Goal: Transaction & Acquisition: Book appointment/travel/reservation

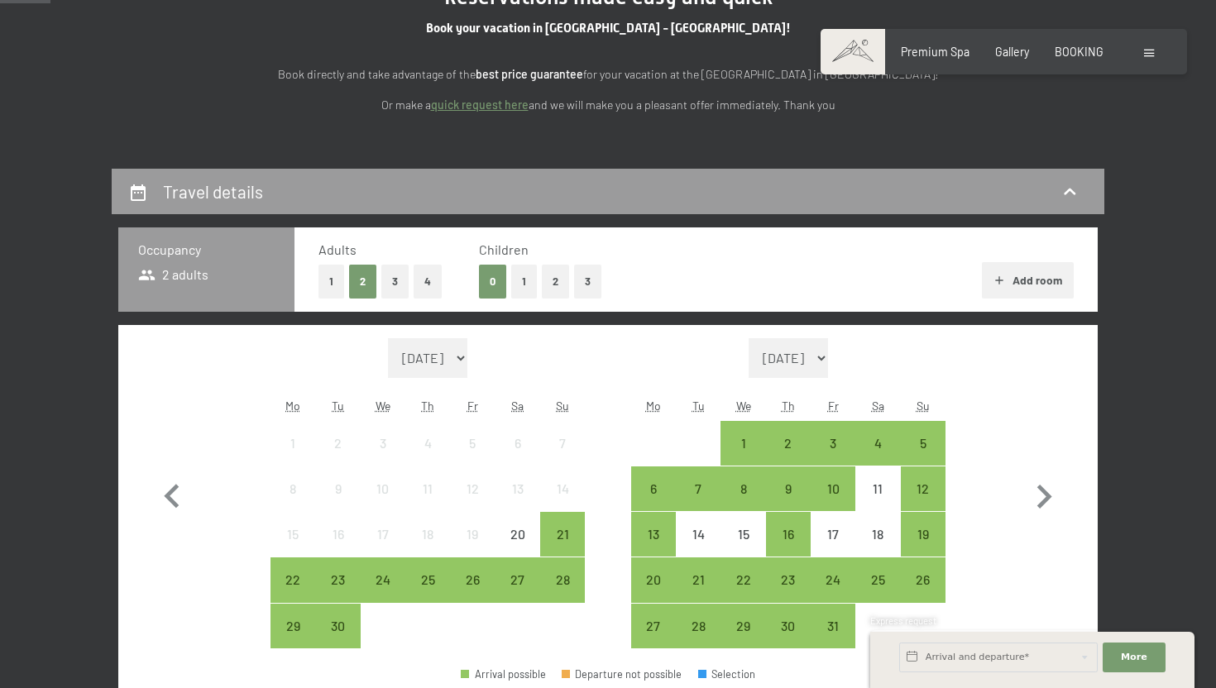
scroll to position [235, 0]
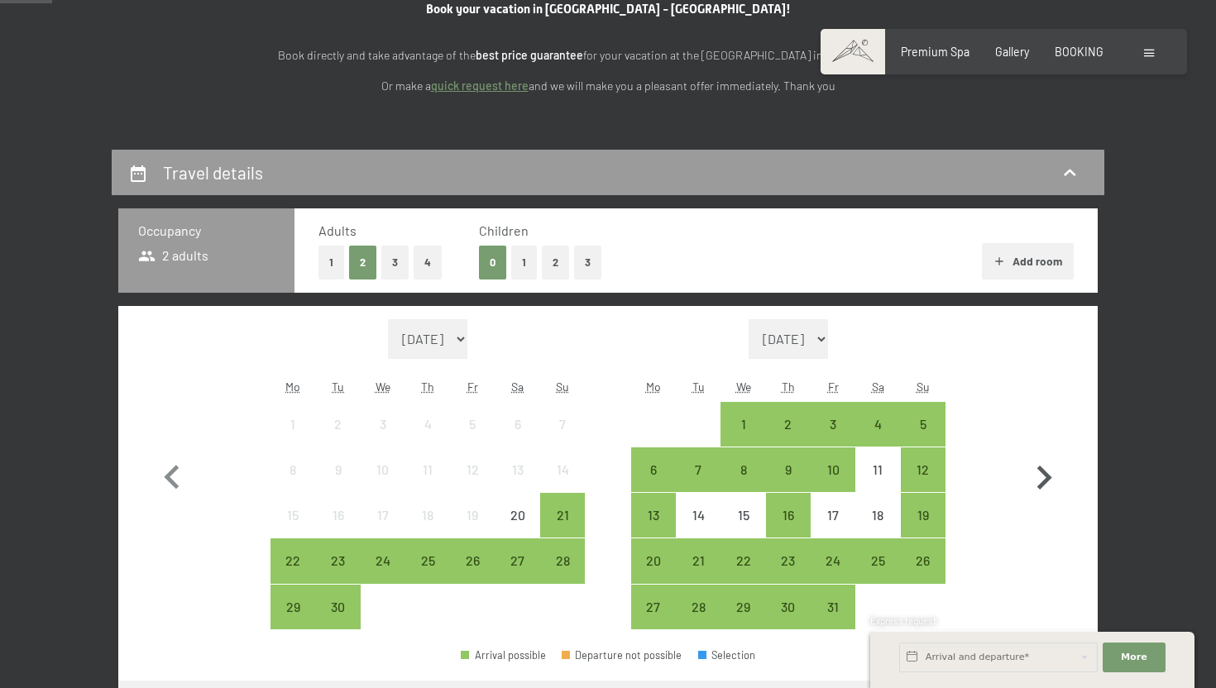
click at [1046, 468] on icon "button" at bounding box center [1044, 478] width 48 height 48
select select "[DATE]"
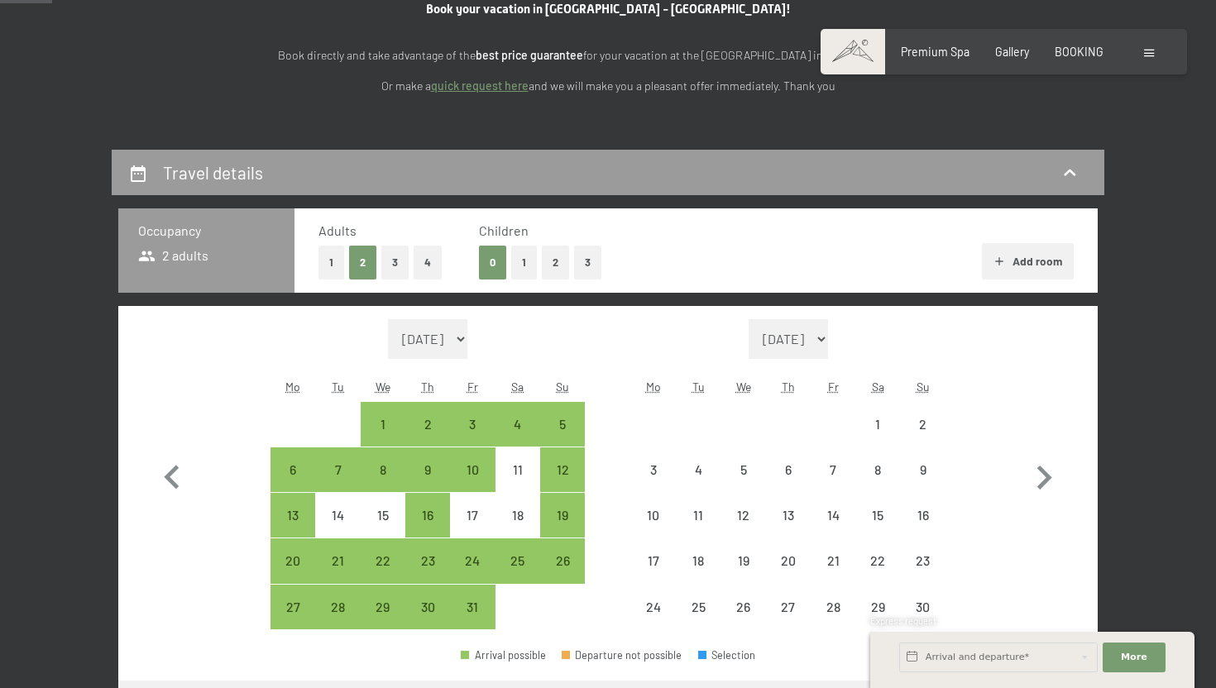
select select "[DATE]"
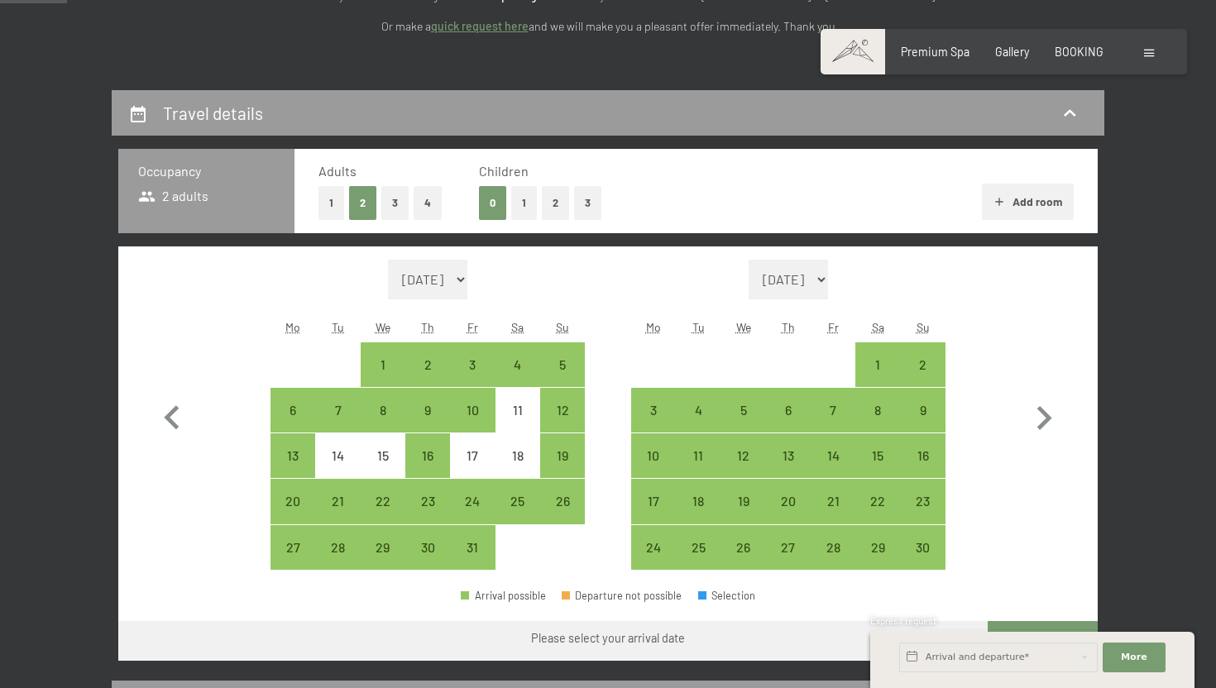
scroll to position [301, 0]
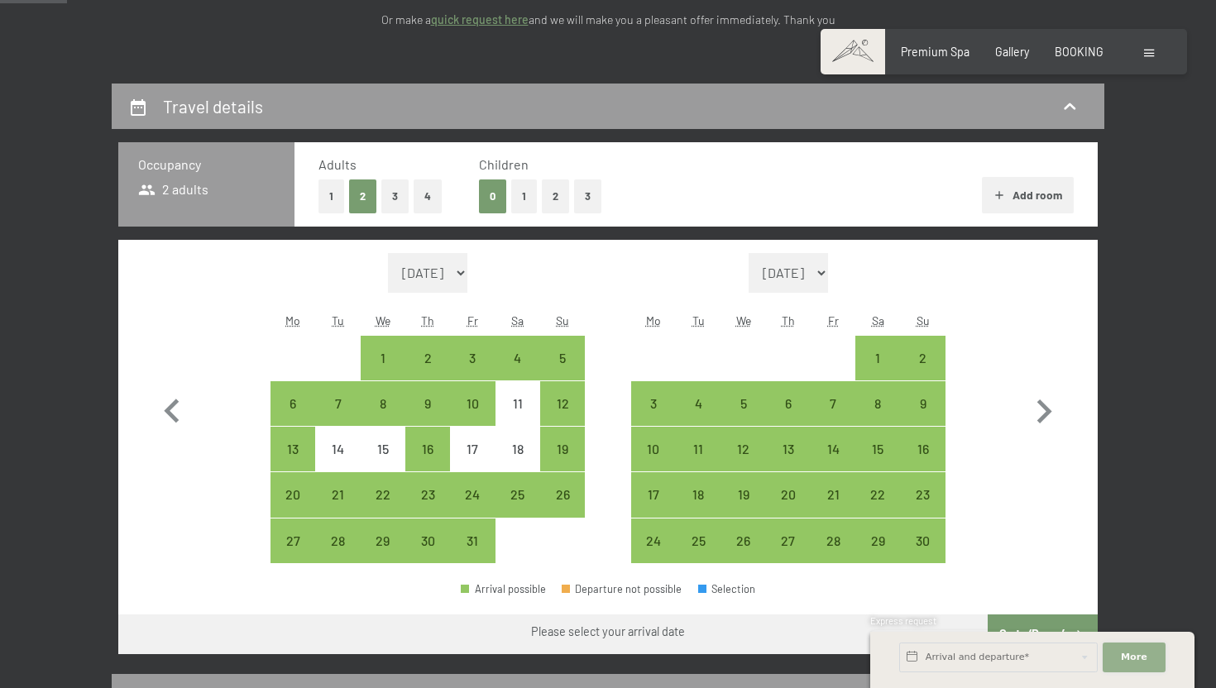
click at [1132, 659] on span "More" at bounding box center [1134, 657] width 26 height 13
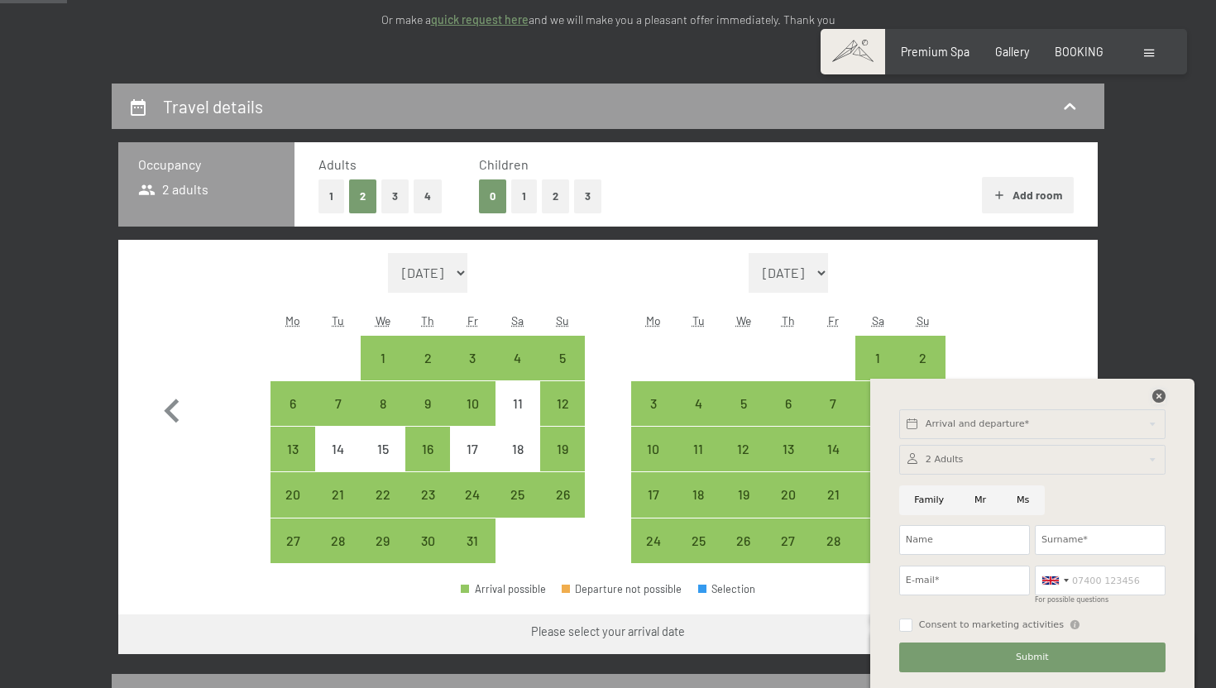
click at [1161, 396] on icon at bounding box center [1159, 396] width 13 height 13
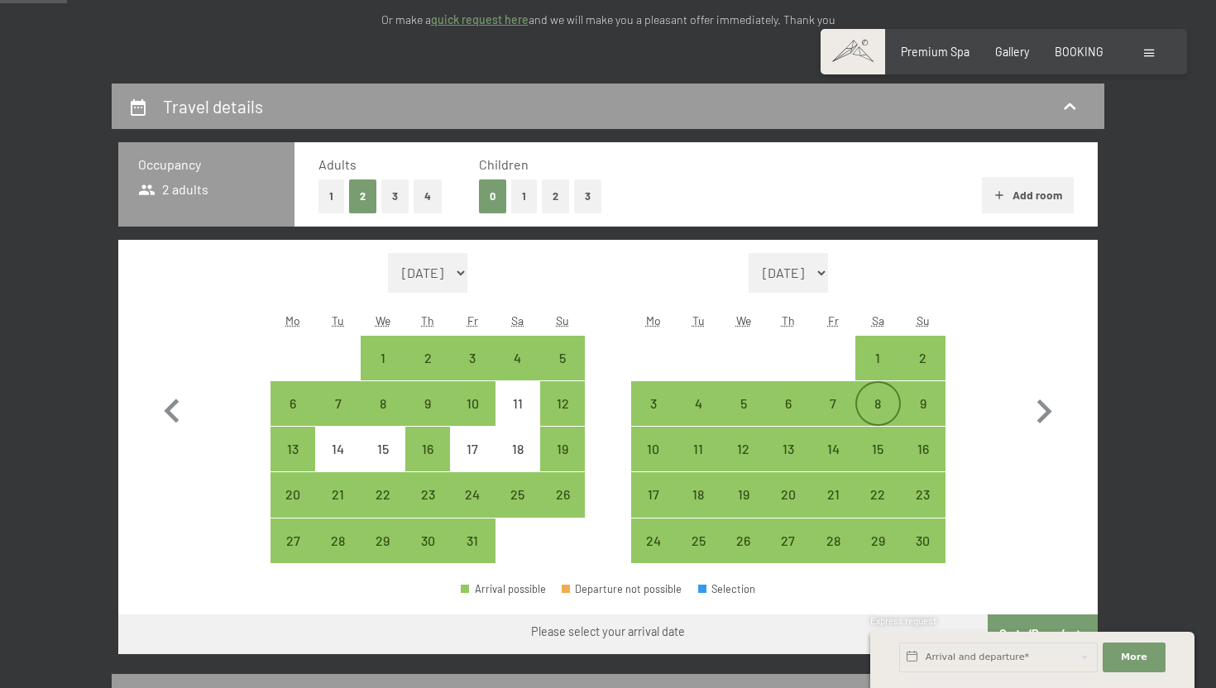
scroll to position [332, 0]
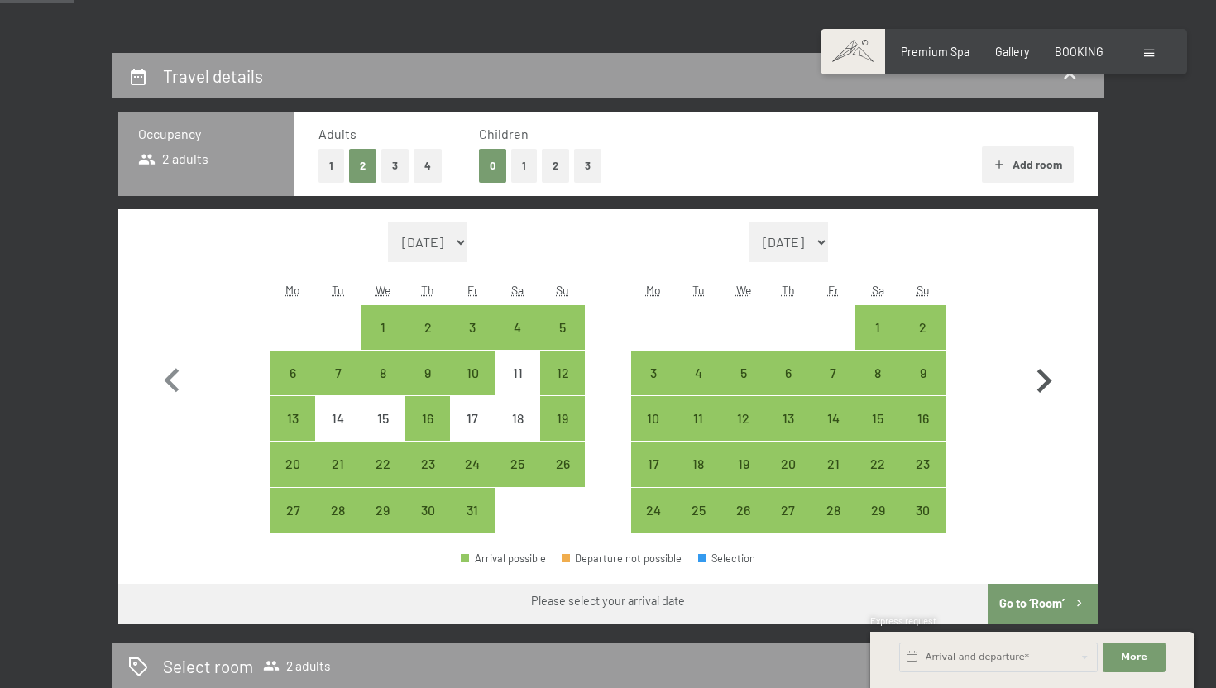
click at [1039, 389] on icon "button" at bounding box center [1045, 381] width 15 height 24
select select "[DATE]"
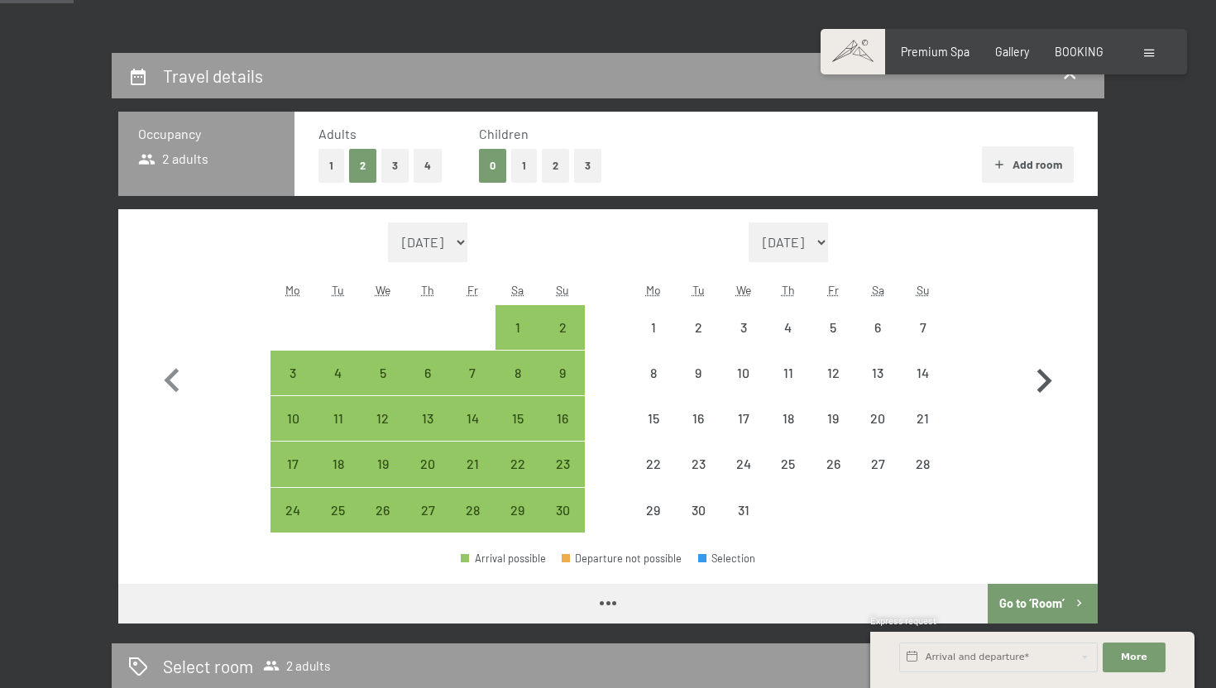
select select "[DATE]"
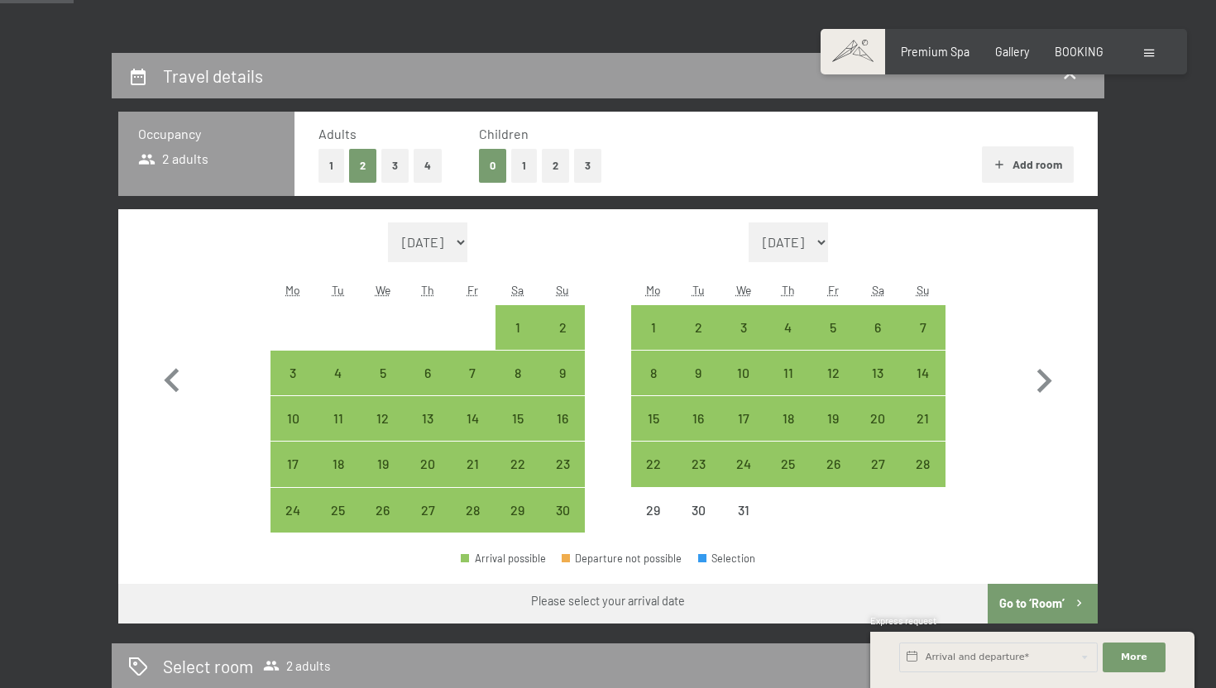
click at [392, 171] on button "3" at bounding box center [394, 166] width 27 height 34
select select "[DATE]"
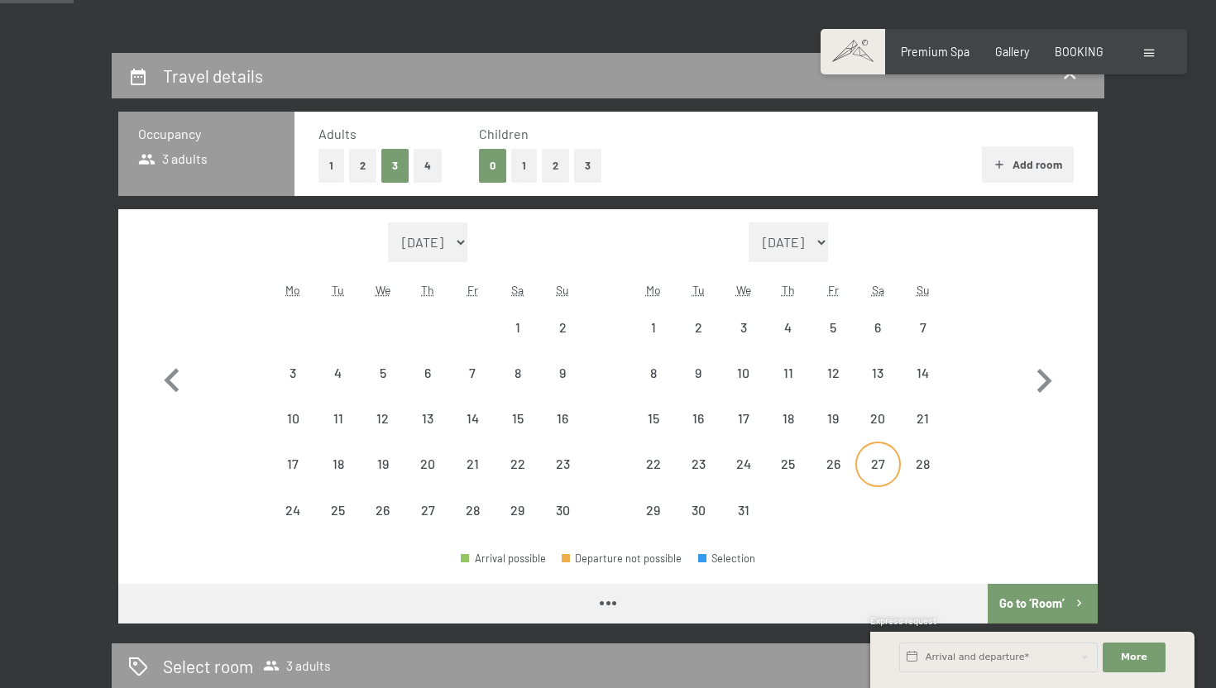
select select "[DATE]"
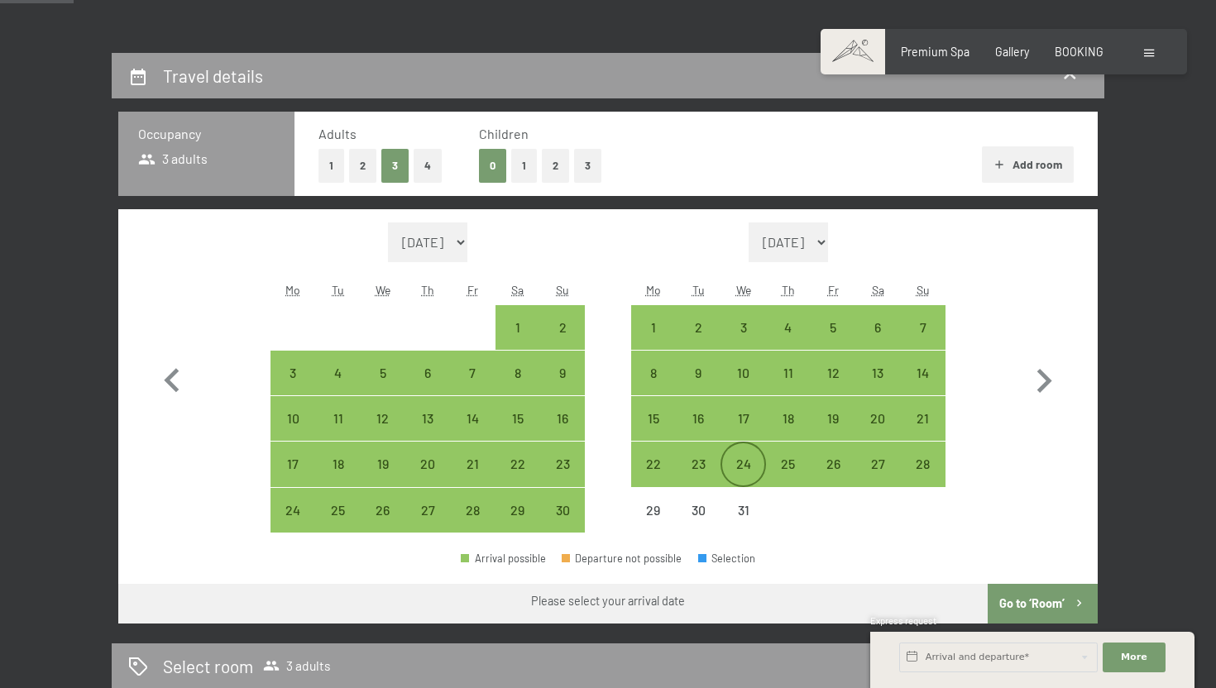
click at [742, 468] on div "24" at bounding box center [742, 478] width 41 height 41
select select "[DATE]"
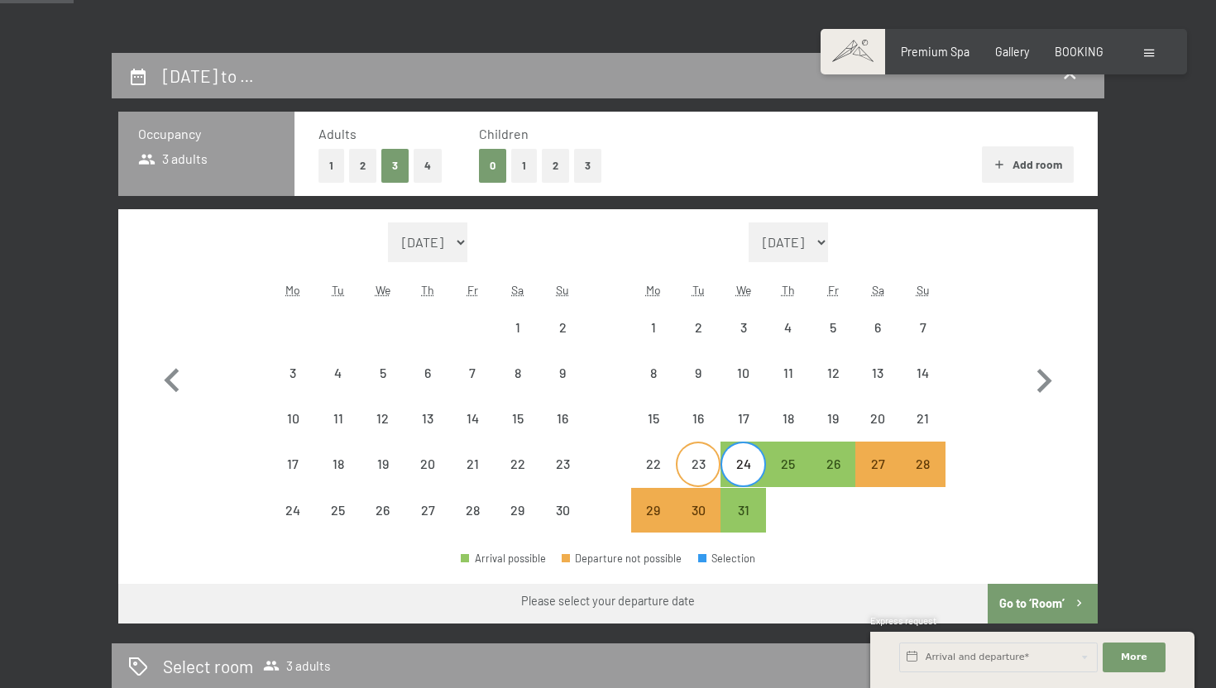
click at [710, 468] on div "23" at bounding box center [698, 478] width 41 height 41
select select "[DATE]"
click at [748, 468] on div "24" at bounding box center [742, 478] width 41 height 41
select select "[DATE]"
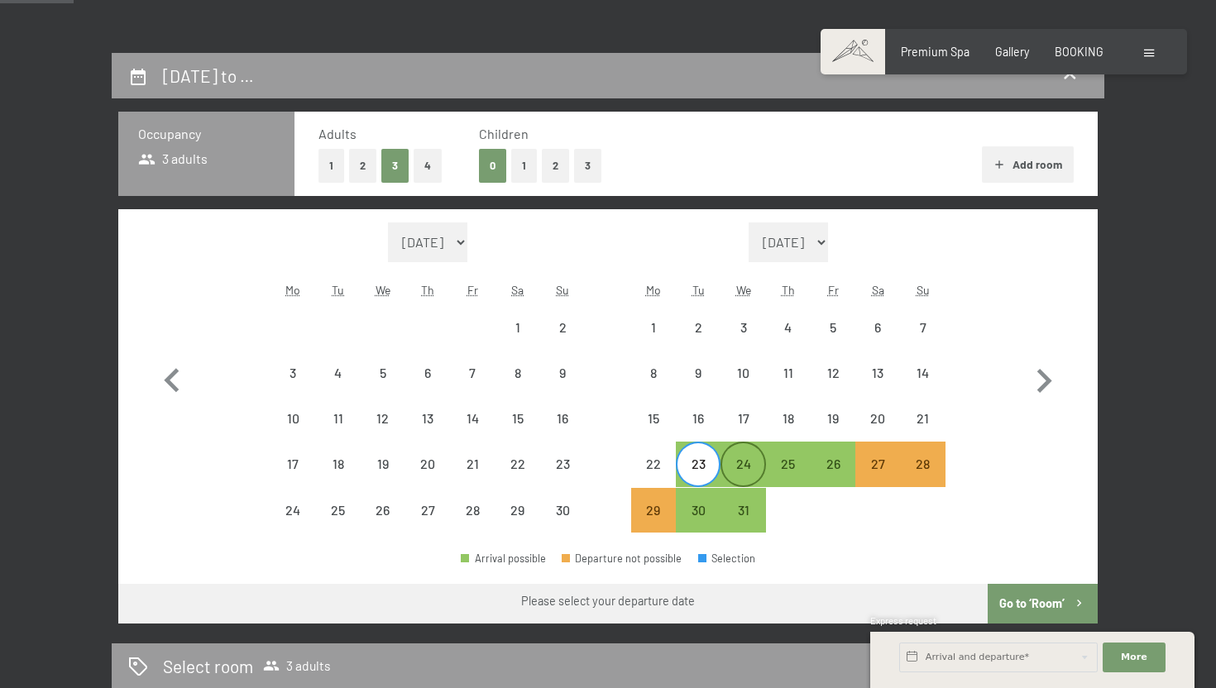
select select "[DATE]"
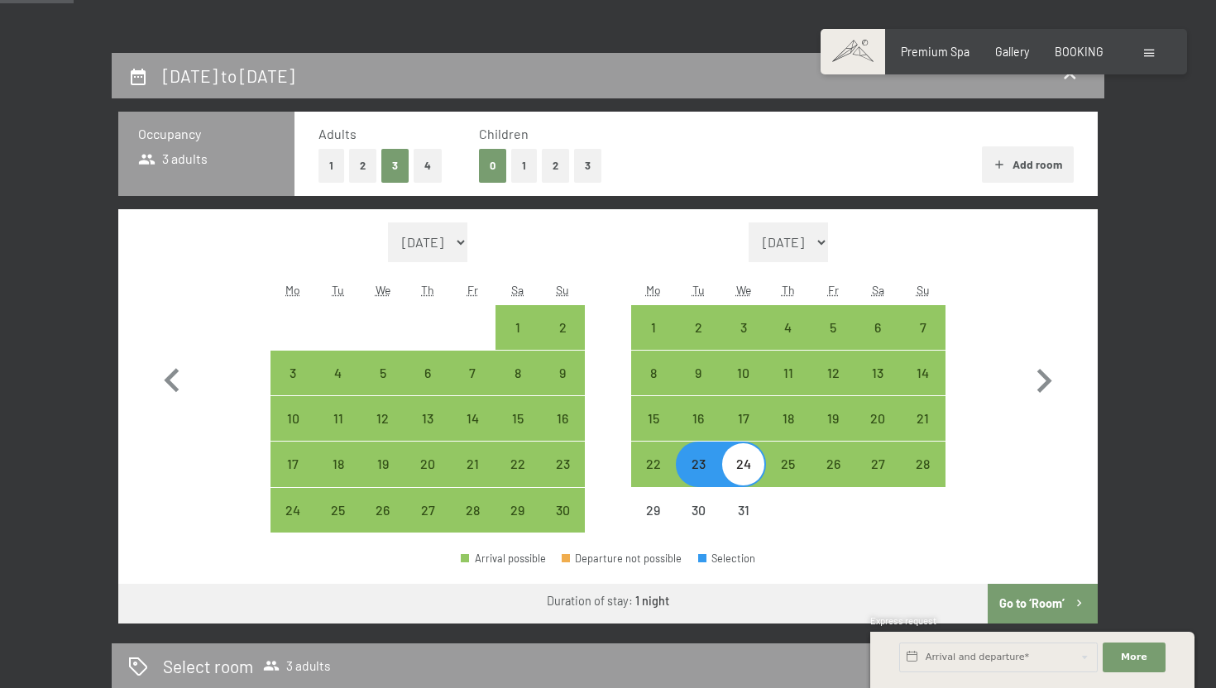
click at [748, 468] on div "24" at bounding box center [742, 478] width 41 height 41
select select "[DATE]"
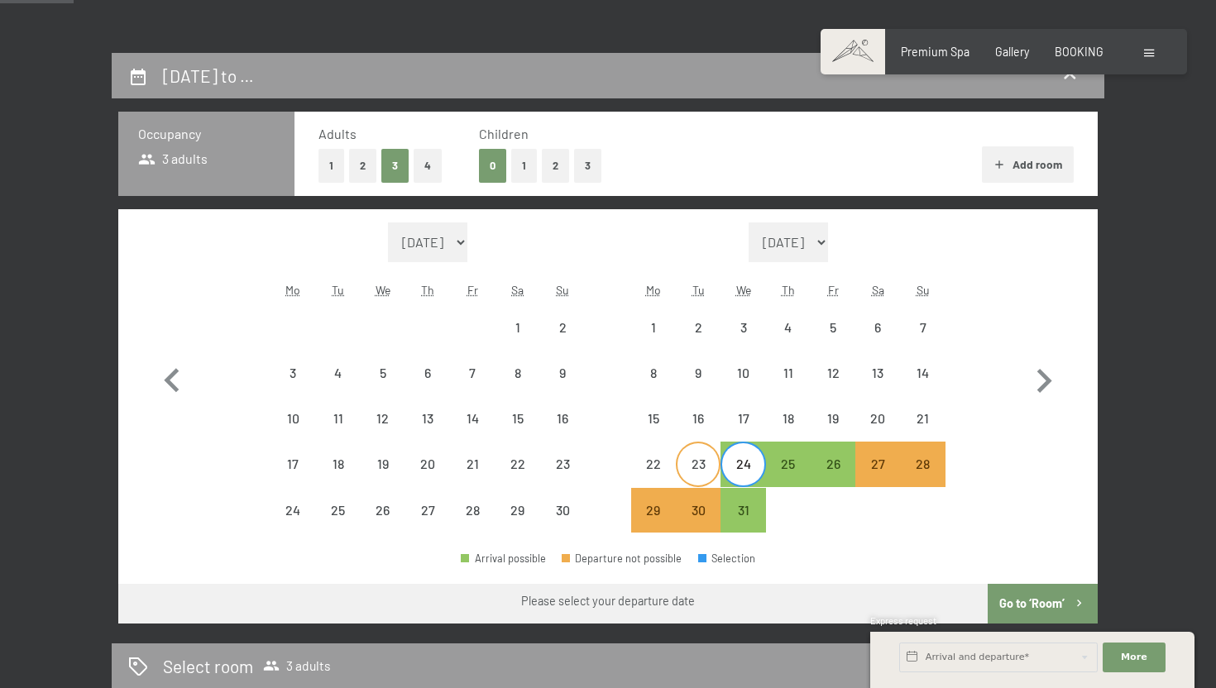
click at [708, 470] on div "23" at bounding box center [698, 478] width 41 height 41
select select "[DATE]"
click at [841, 471] on div "26" at bounding box center [833, 478] width 41 height 41
select select "[DATE]"
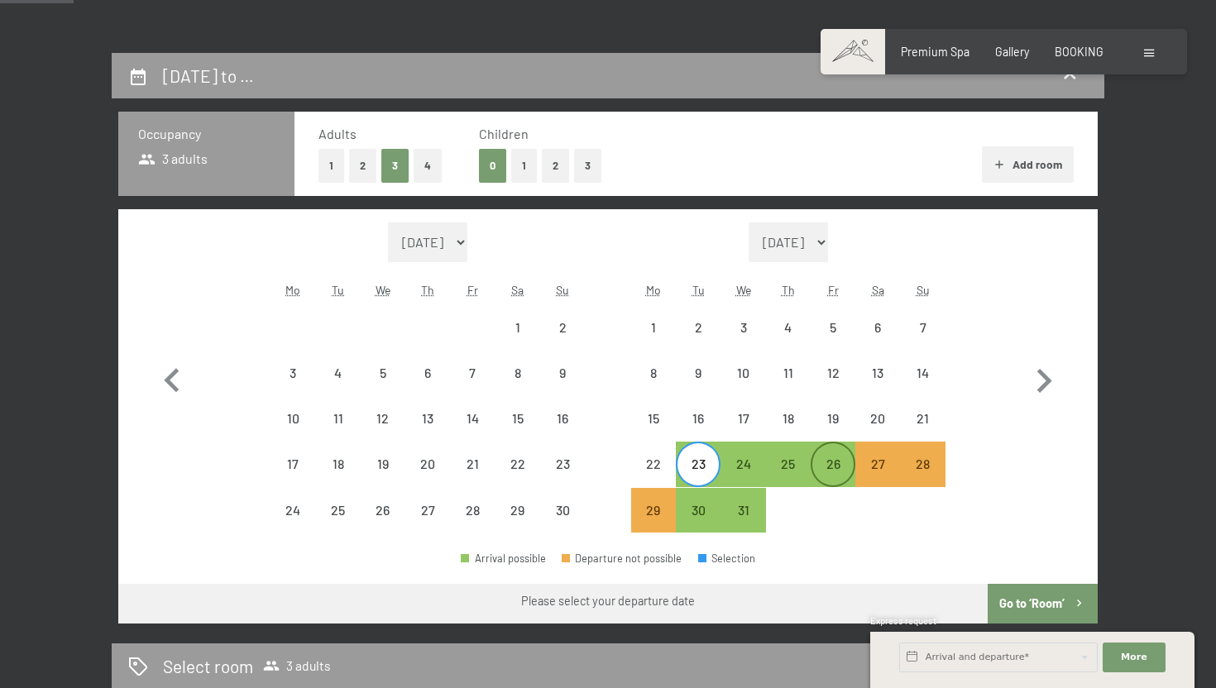
select select "[DATE]"
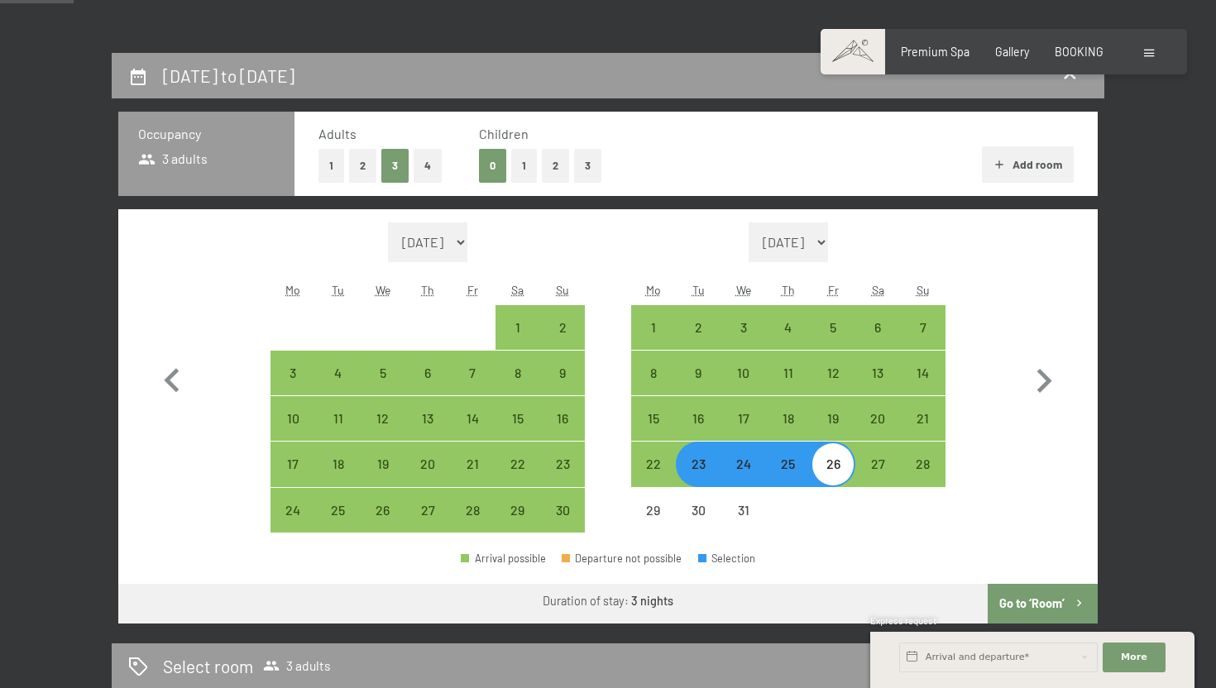
click at [819, 516] on div at bounding box center [833, 510] width 45 height 45
click at [708, 477] on div "23" at bounding box center [698, 478] width 41 height 41
select select "[DATE]"
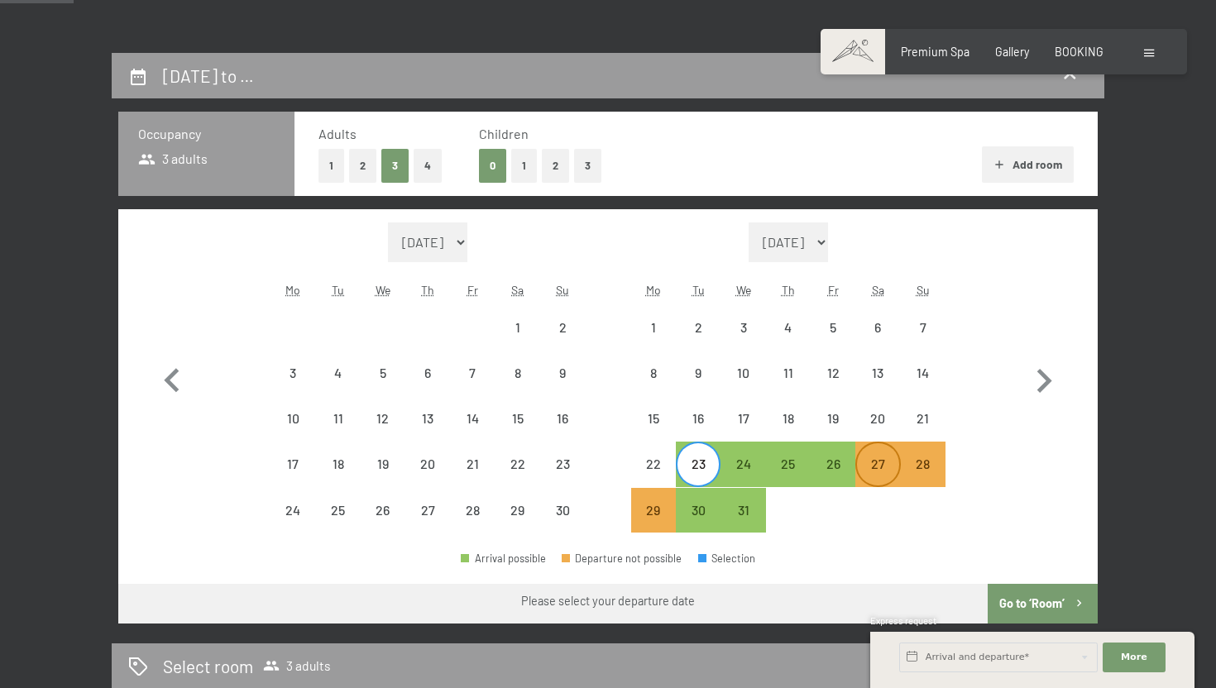
click at [875, 473] on div "27" at bounding box center [877, 478] width 41 height 41
select select "[DATE]"
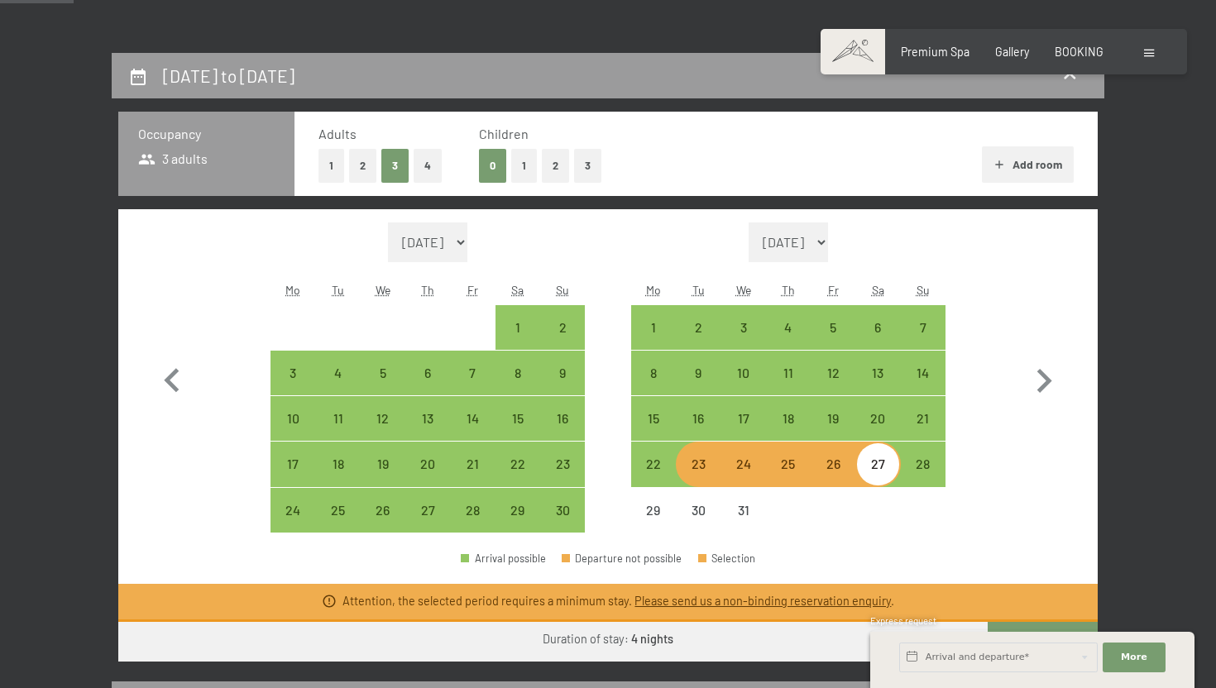
click at [695, 473] on div "23" at bounding box center [698, 478] width 41 height 41
select select "[DATE]"
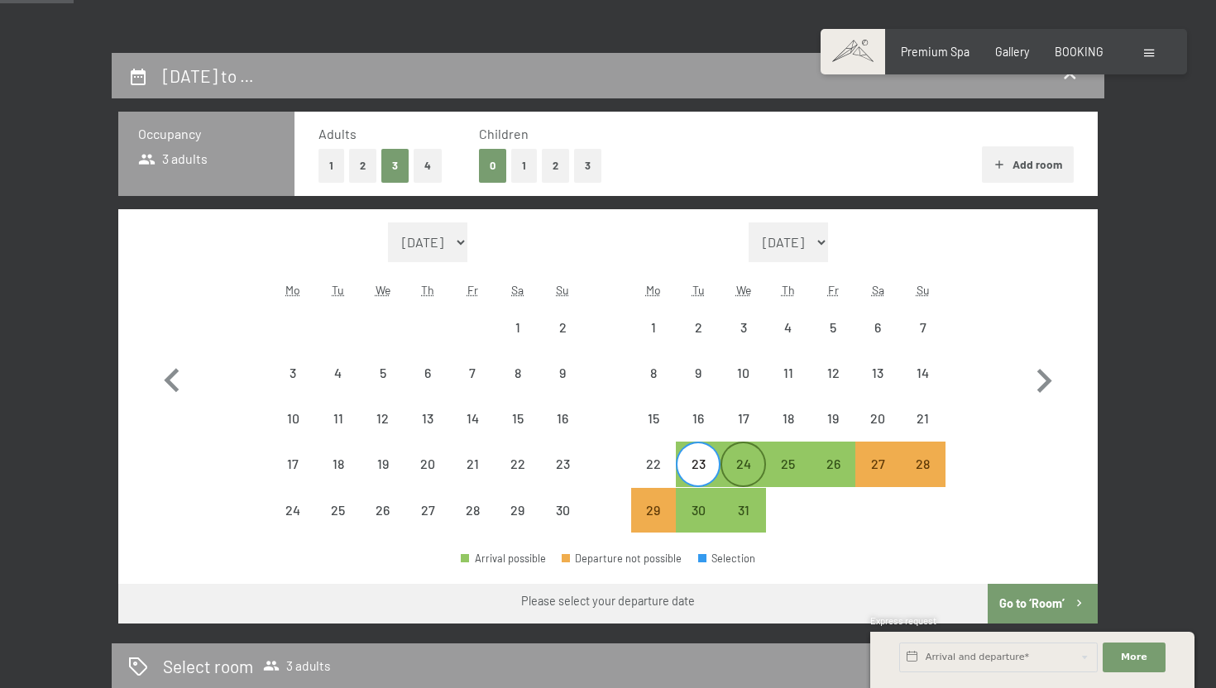
click at [744, 467] on div "24" at bounding box center [742, 478] width 41 height 41
select select "[DATE]"
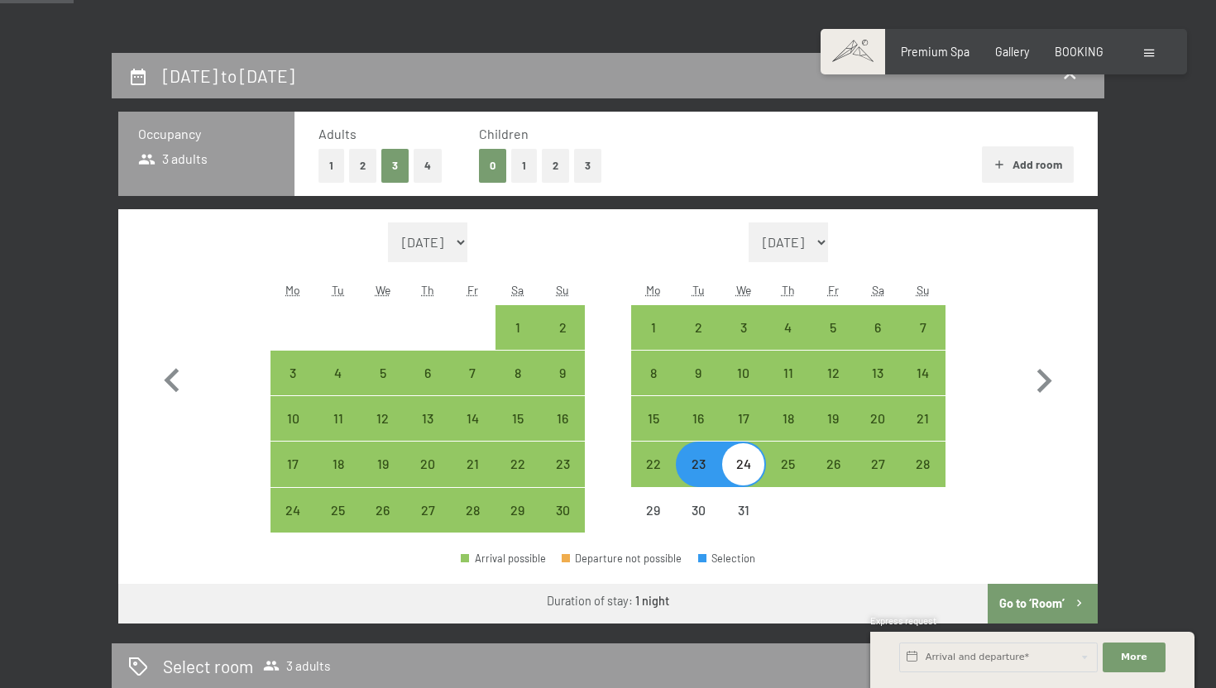
click at [744, 467] on div "24" at bounding box center [742, 478] width 41 height 41
select select "[DATE]"
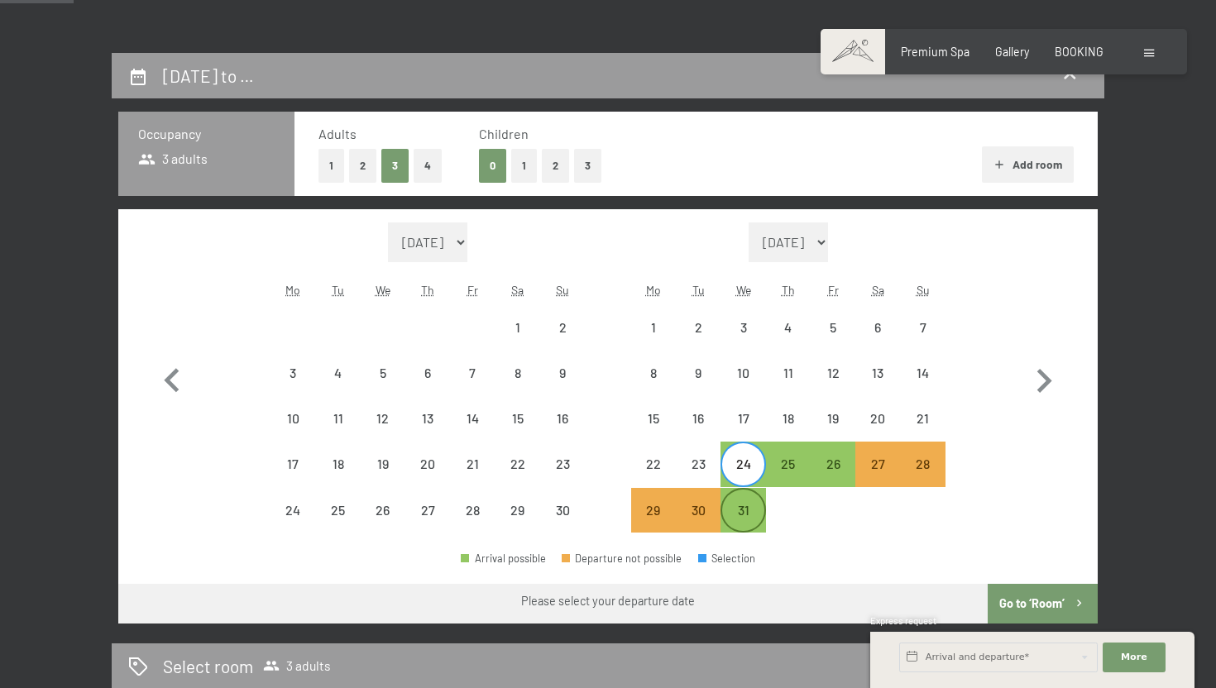
click at [744, 508] on div "31" at bounding box center [742, 524] width 41 height 41
select select "[DATE]"
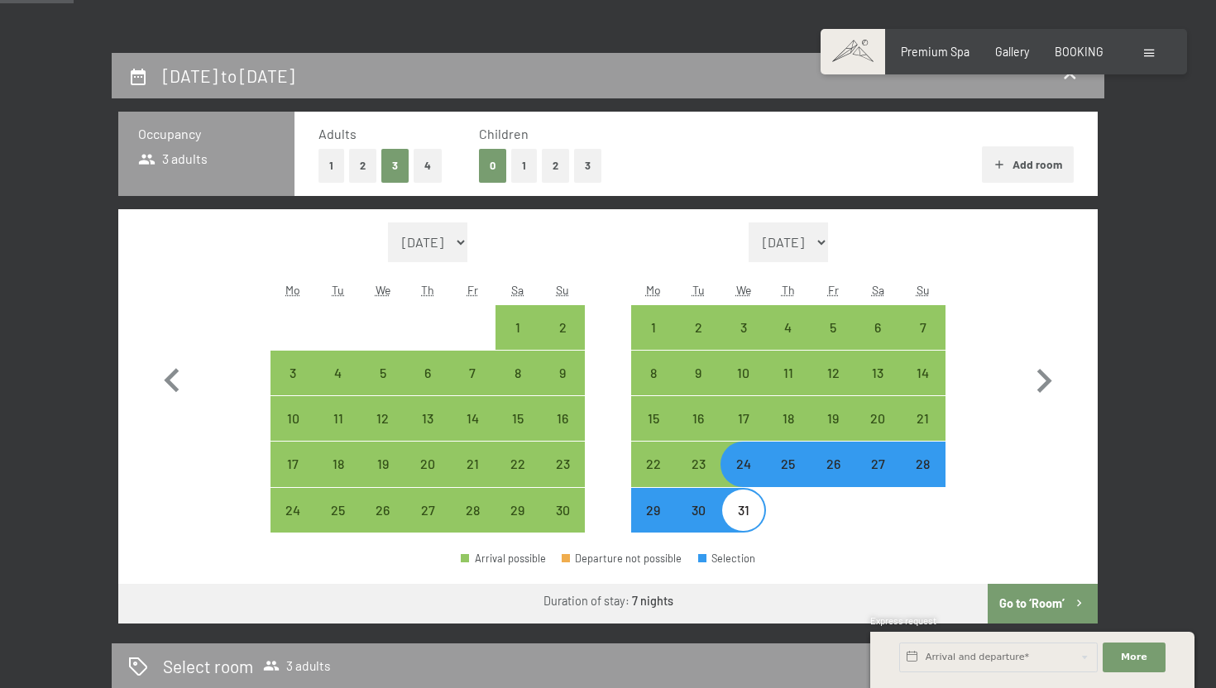
click at [747, 466] on div "24" at bounding box center [742, 478] width 41 height 41
select select "[DATE]"
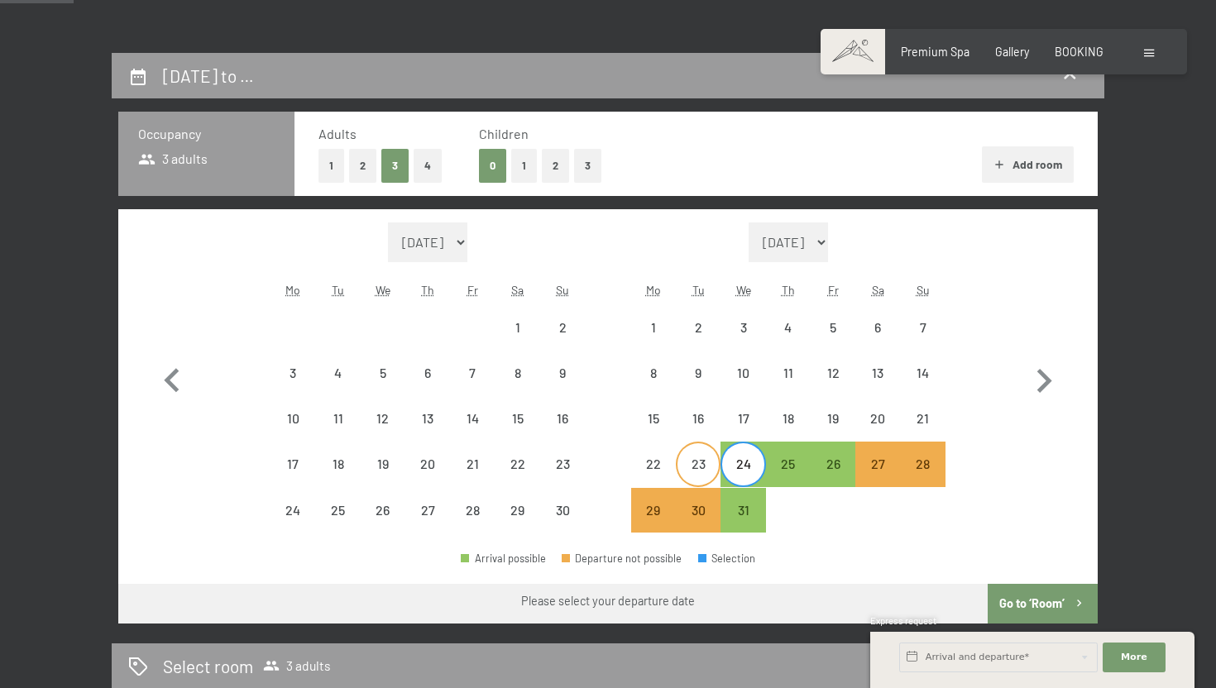
click at [712, 469] on div "23" at bounding box center [698, 478] width 41 height 41
select select "[DATE]"
click at [889, 415] on div "20" at bounding box center [877, 432] width 41 height 41
select select "[DATE]"
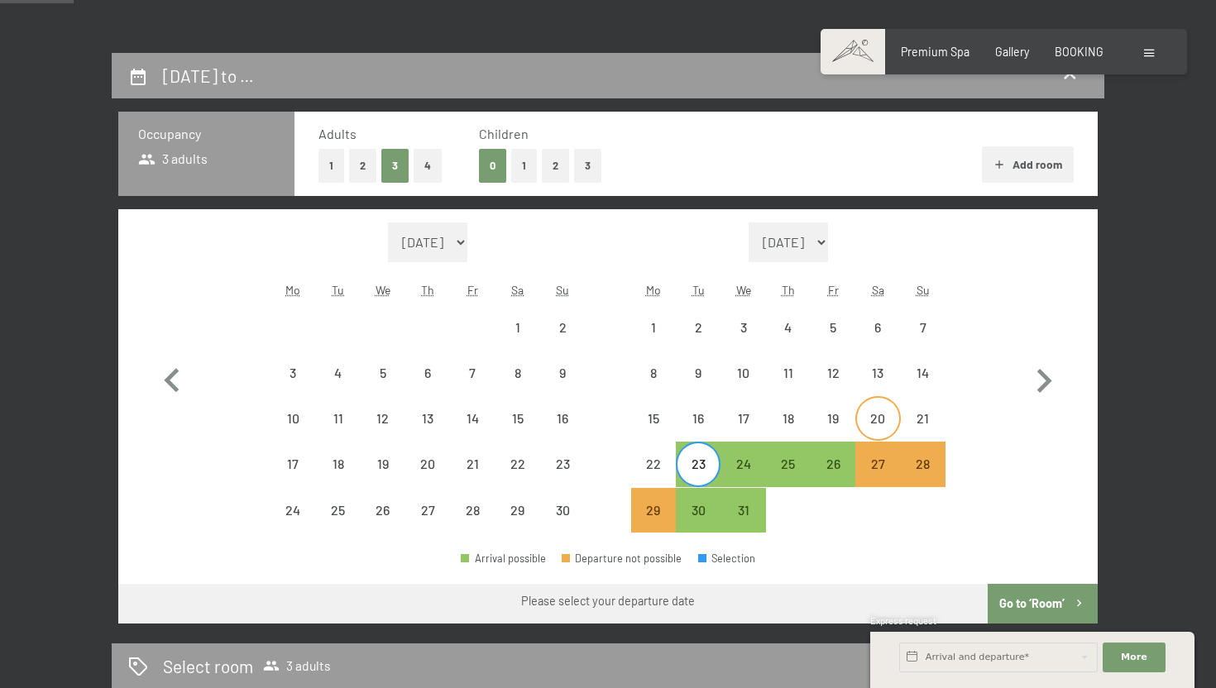
select select "[DATE]"
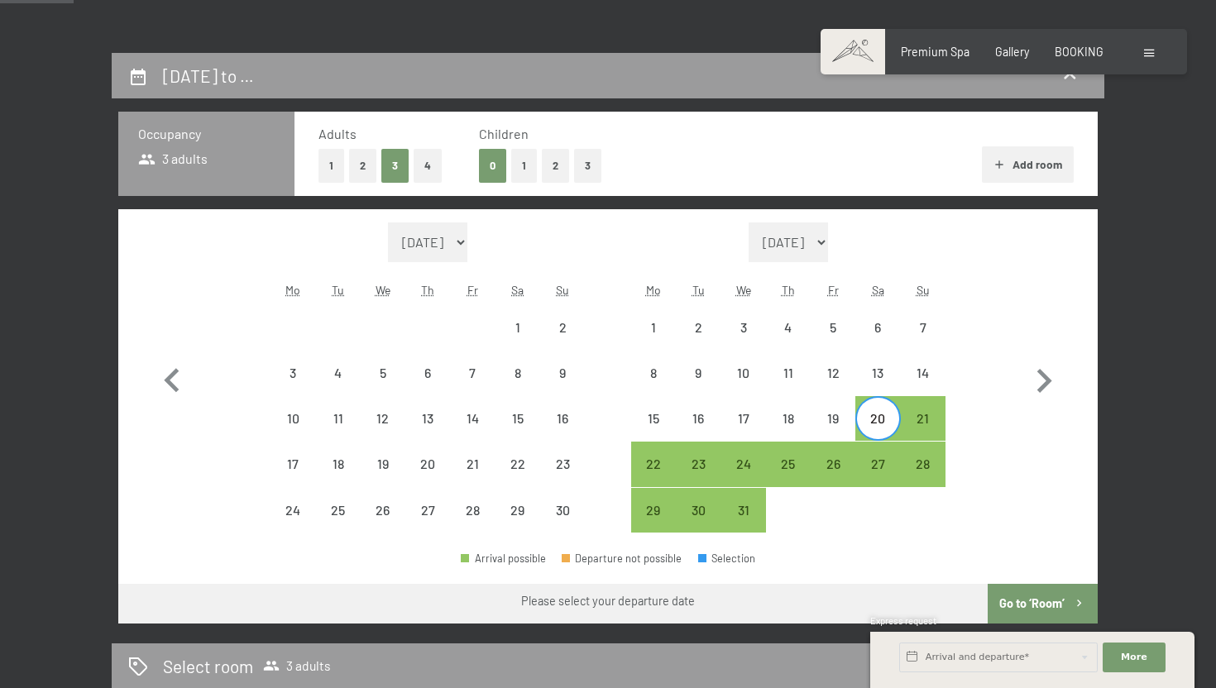
click at [889, 415] on div "20" at bounding box center [877, 432] width 41 height 41
select select "[DATE]"
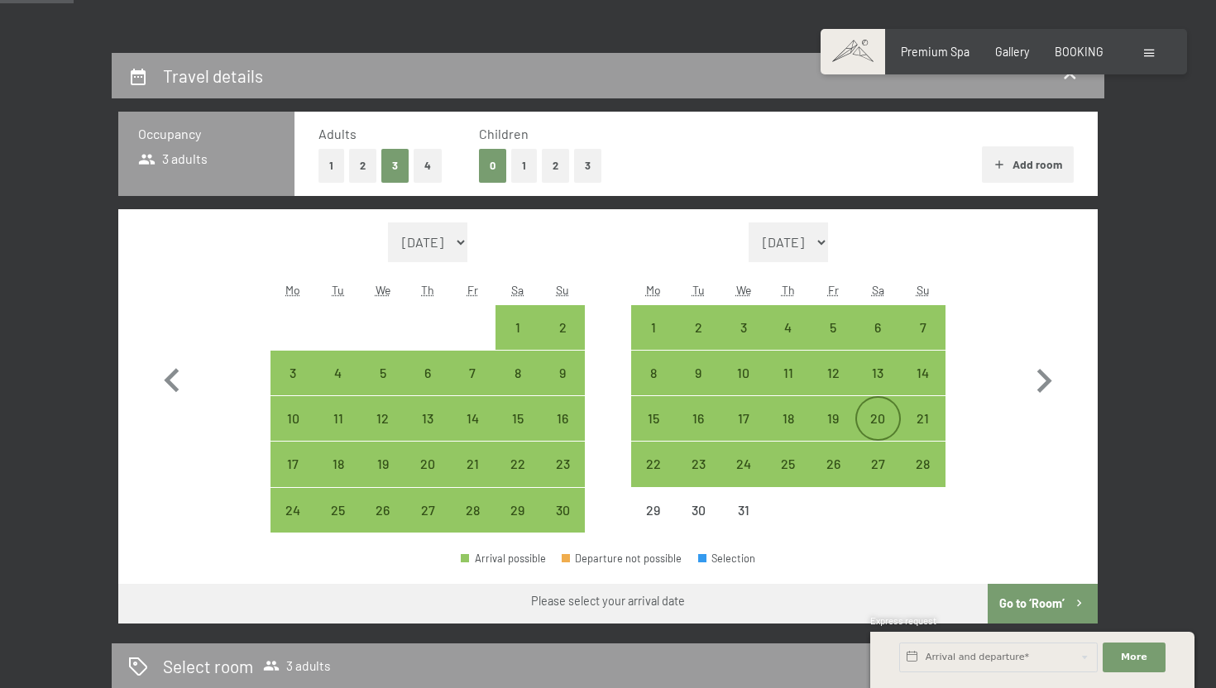
click at [872, 422] on div "20" at bounding box center [877, 432] width 41 height 41
select select "[DATE]"
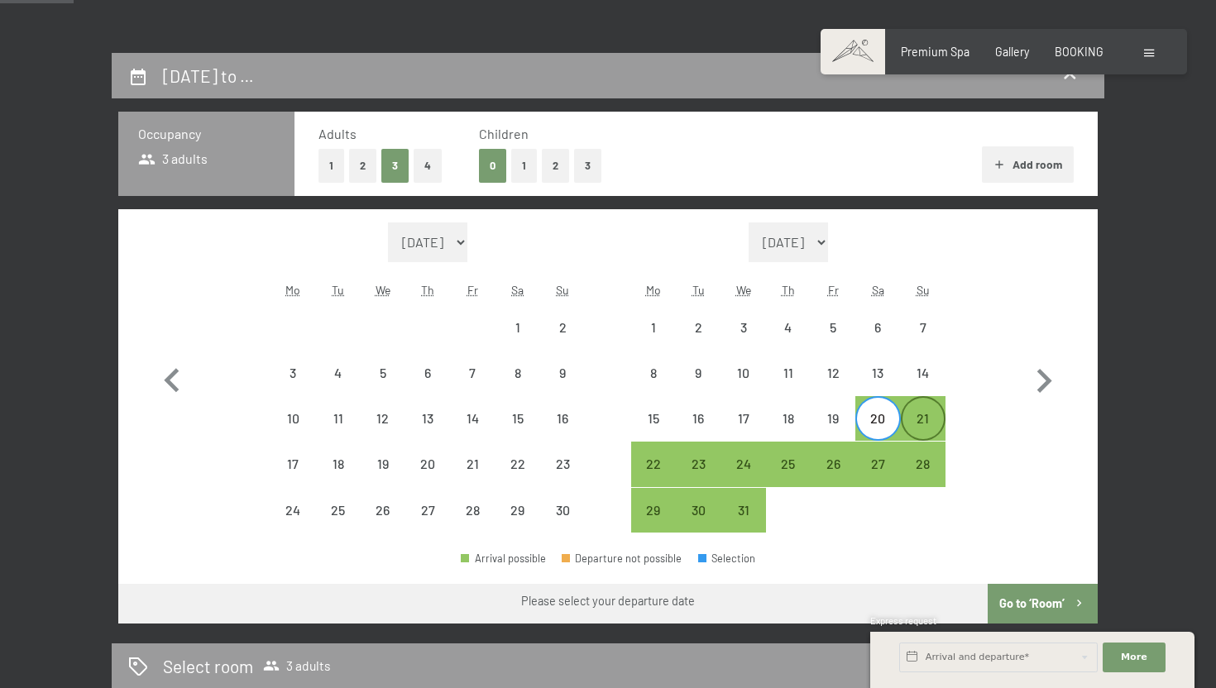
click at [920, 424] on div "21" at bounding box center [923, 432] width 41 height 41
select select "[DATE]"
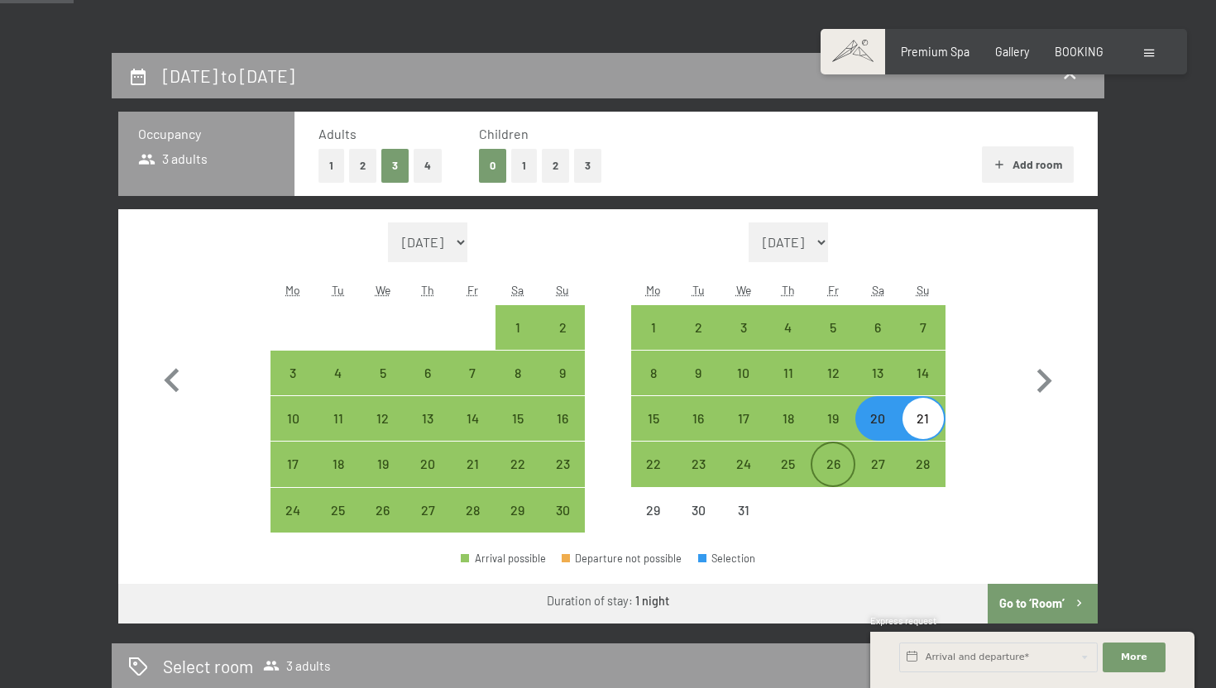
click at [828, 476] on div "26" at bounding box center [833, 478] width 41 height 41
select select "[DATE]"
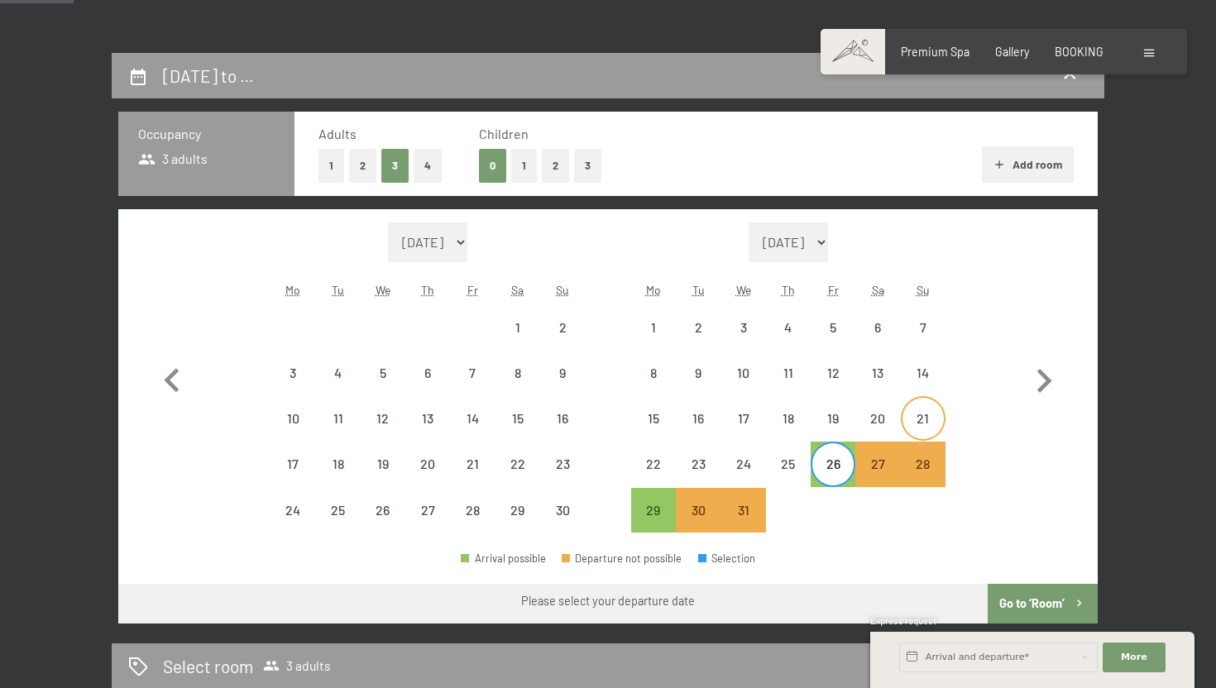
click at [917, 434] on div "21" at bounding box center [923, 432] width 41 height 41
select select "[DATE]"
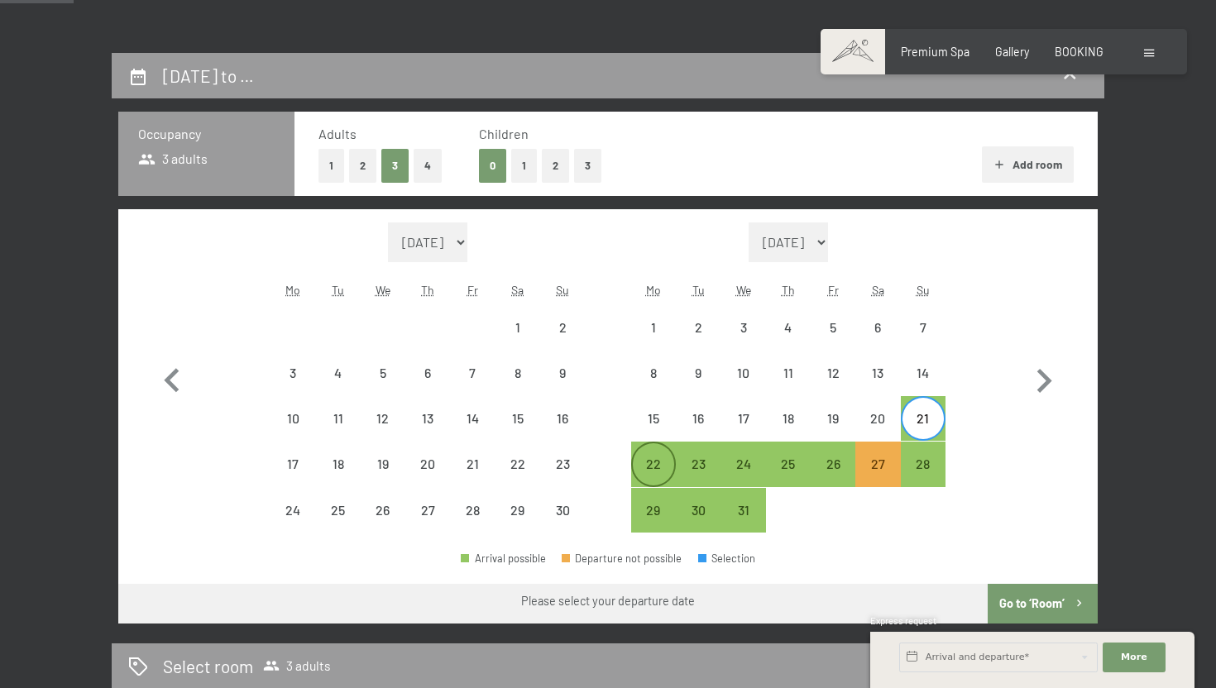
click at [648, 463] on div "22" at bounding box center [653, 478] width 41 height 41
select select "[DATE]"
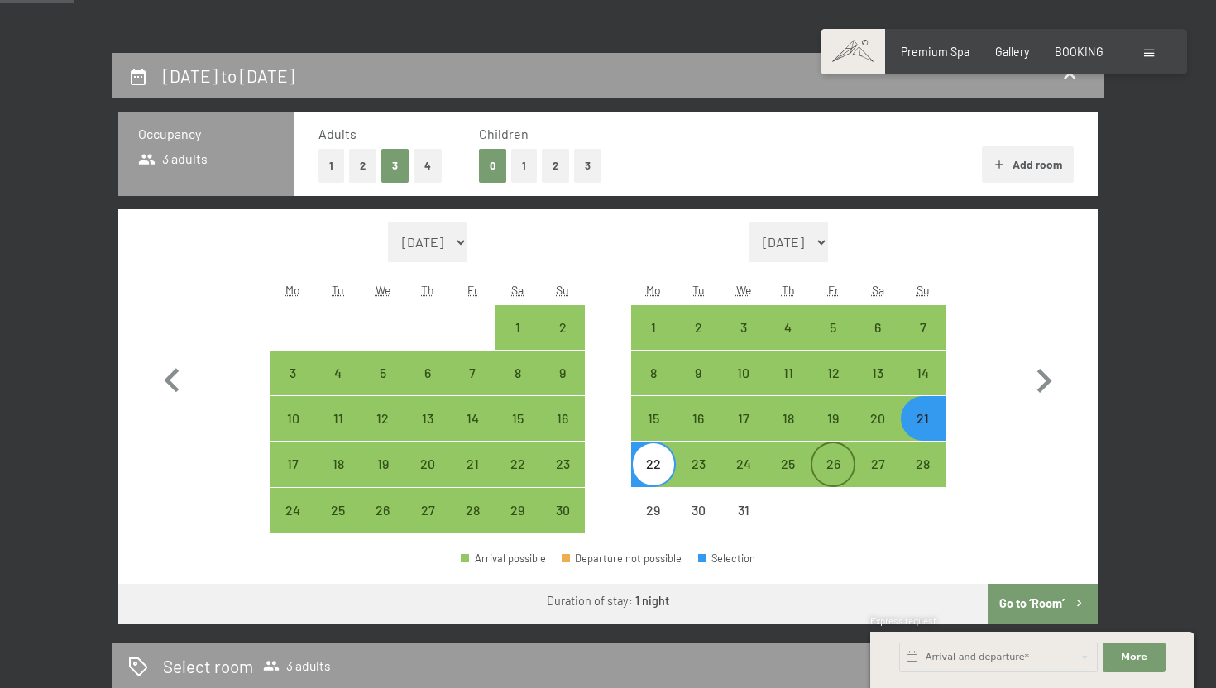
click at [841, 468] on div "26" at bounding box center [833, 478] width 41 height 41
select select "[DATE]"
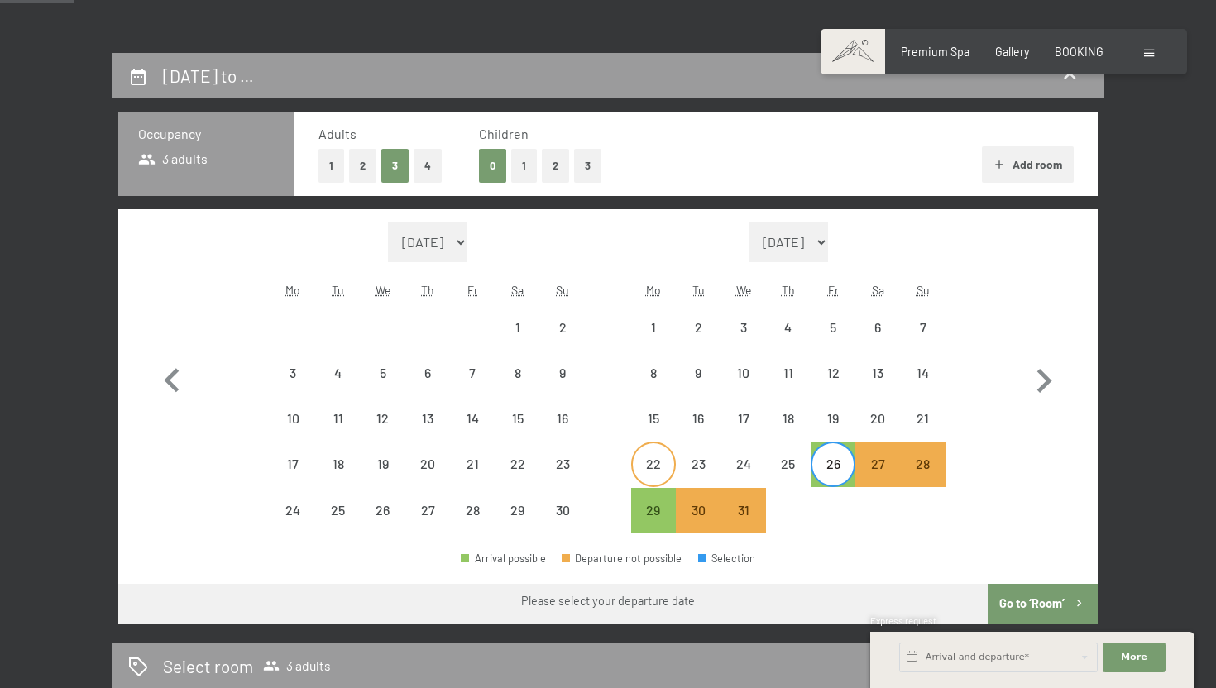
click at [653, 470] on div "22" at bounding box center [653, 478] width 41 height 41
select select "[DATE]"
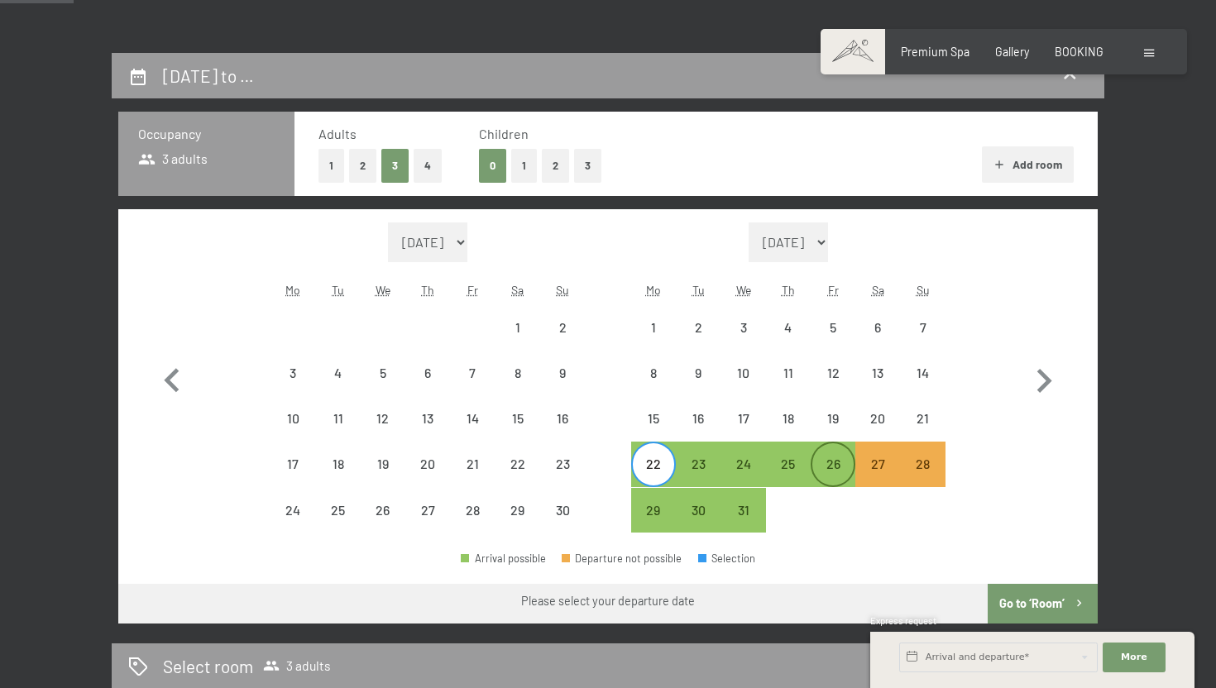
click at [843, 477] on div "26" at bounding box center [833, 478] width 41 height 41
select select "[DATE]"
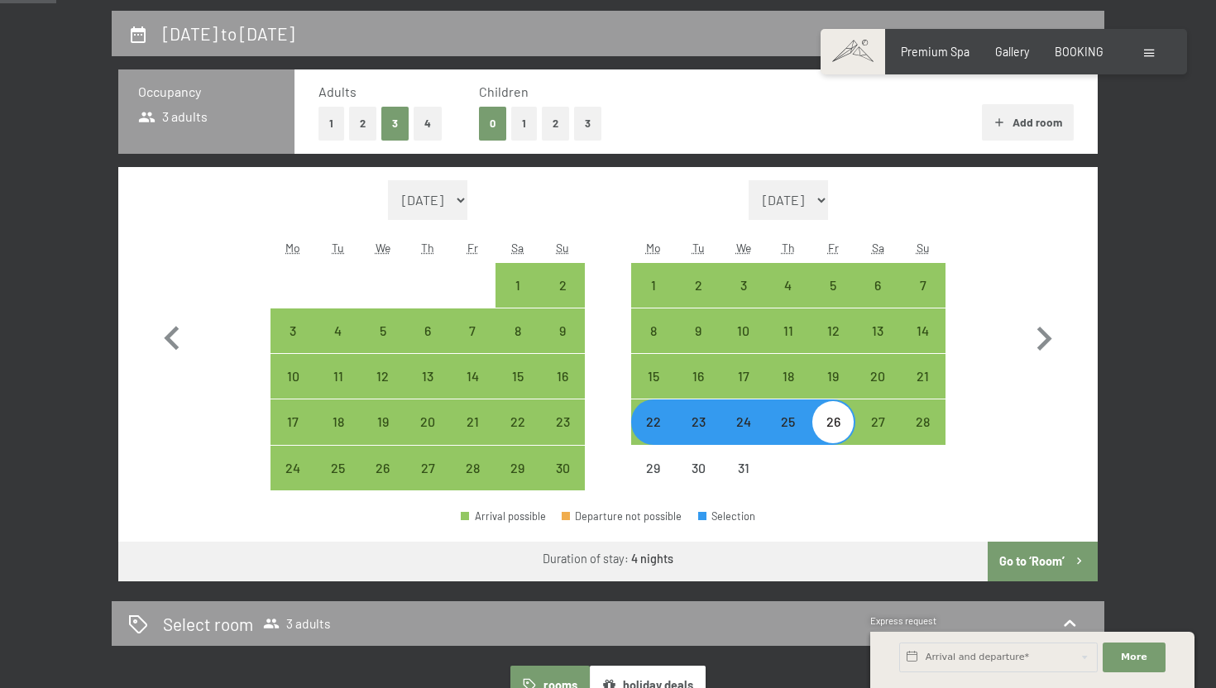
scroll to position [376, 0]
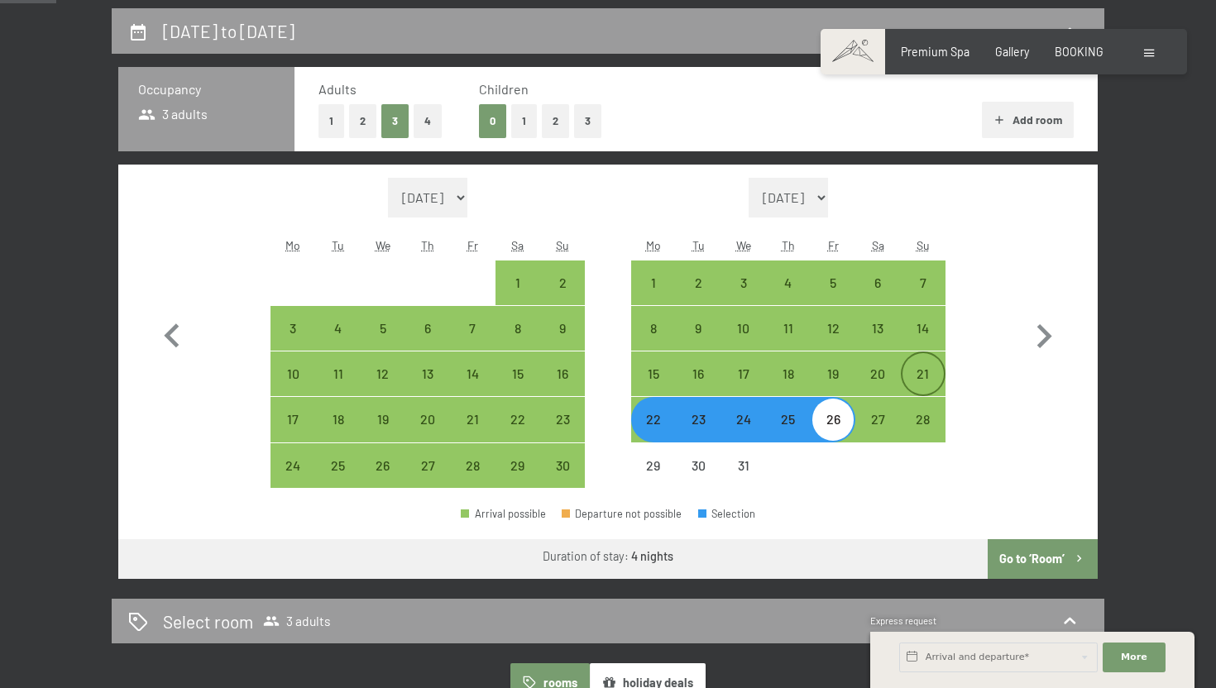
click at [930, 364] on div "21" at bounding box center [923, 373] width 41 height 41
select select "[DATE]"
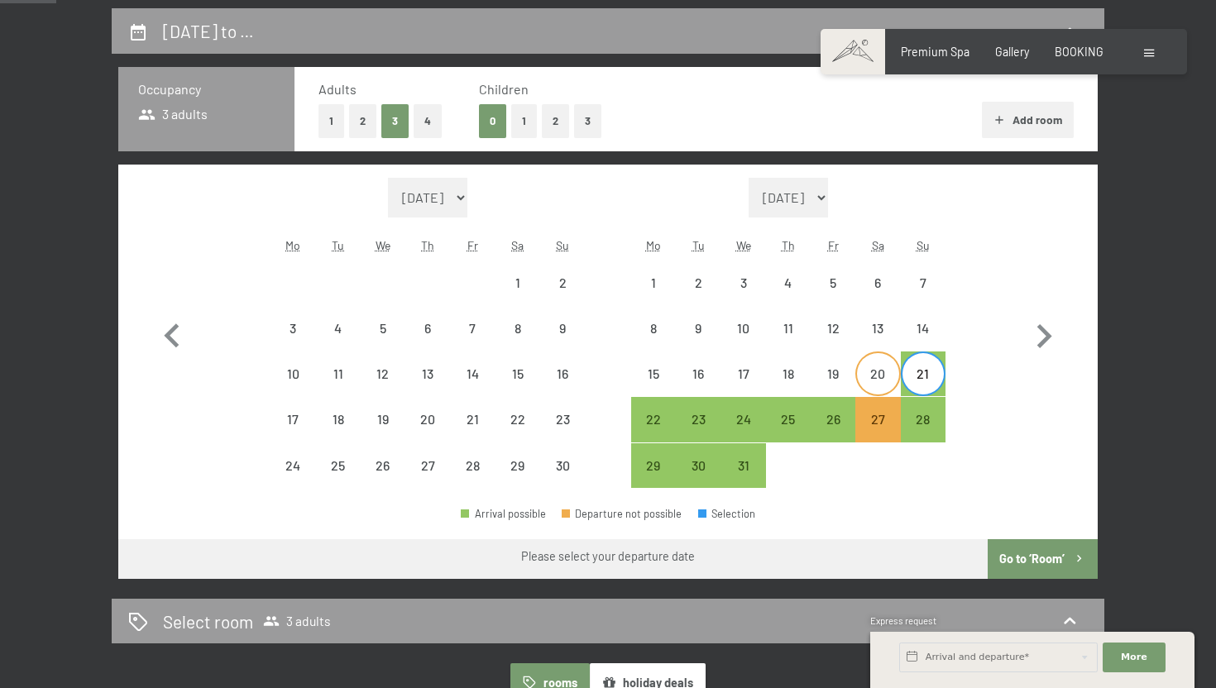
click at [885, 364] on div "20" at bounding box center [877, 373] width 41 height 41
select select "[DATE]"
click at [913, 367] on div "21" at bounding box center [923, 387] width 41 height 41
select select "[DATE]"
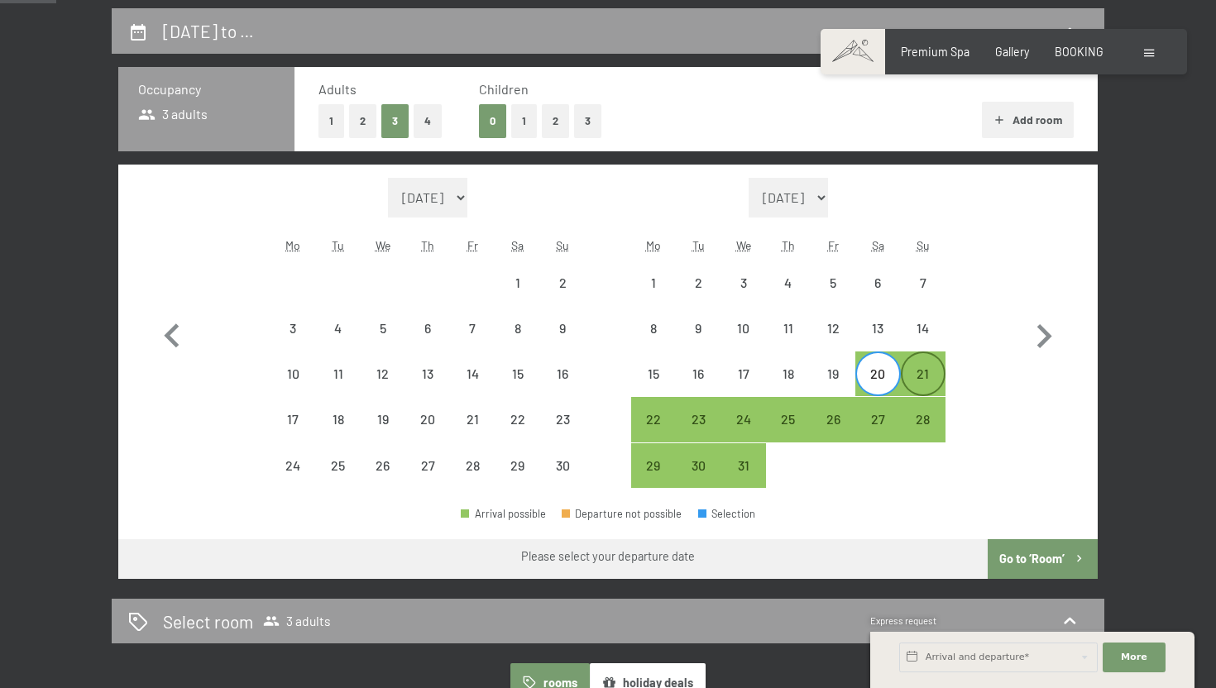
select select "[DATE]"
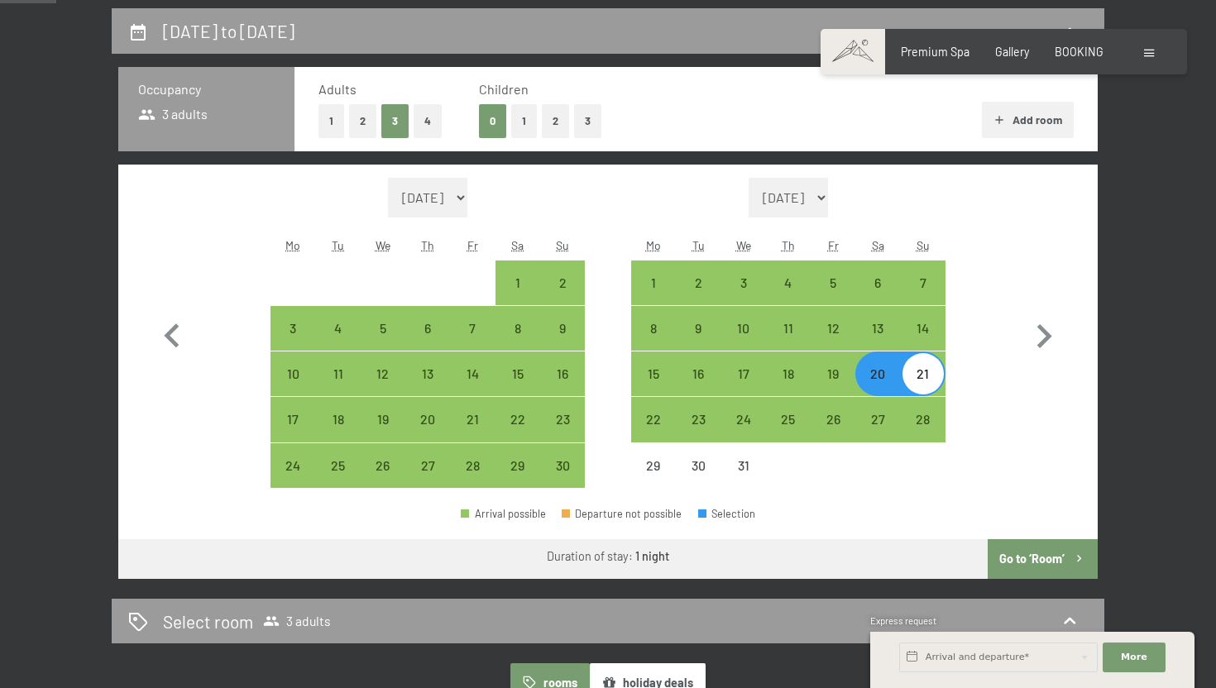
click at [913, 367] on div "21" at bounding box center [923, 387] width 41 height 41
select select "[DATE]"
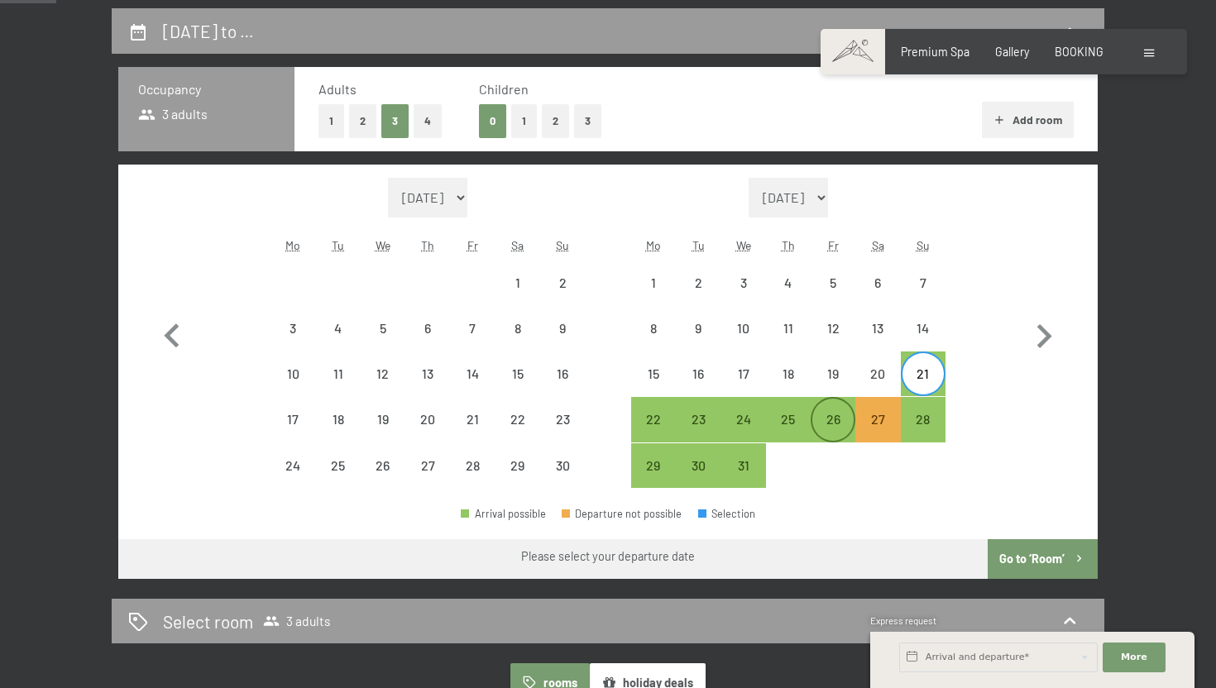
click at [832, 418] on div "26" at bounding box center [833, 433] width 41 height 41
select select "[DATE]"
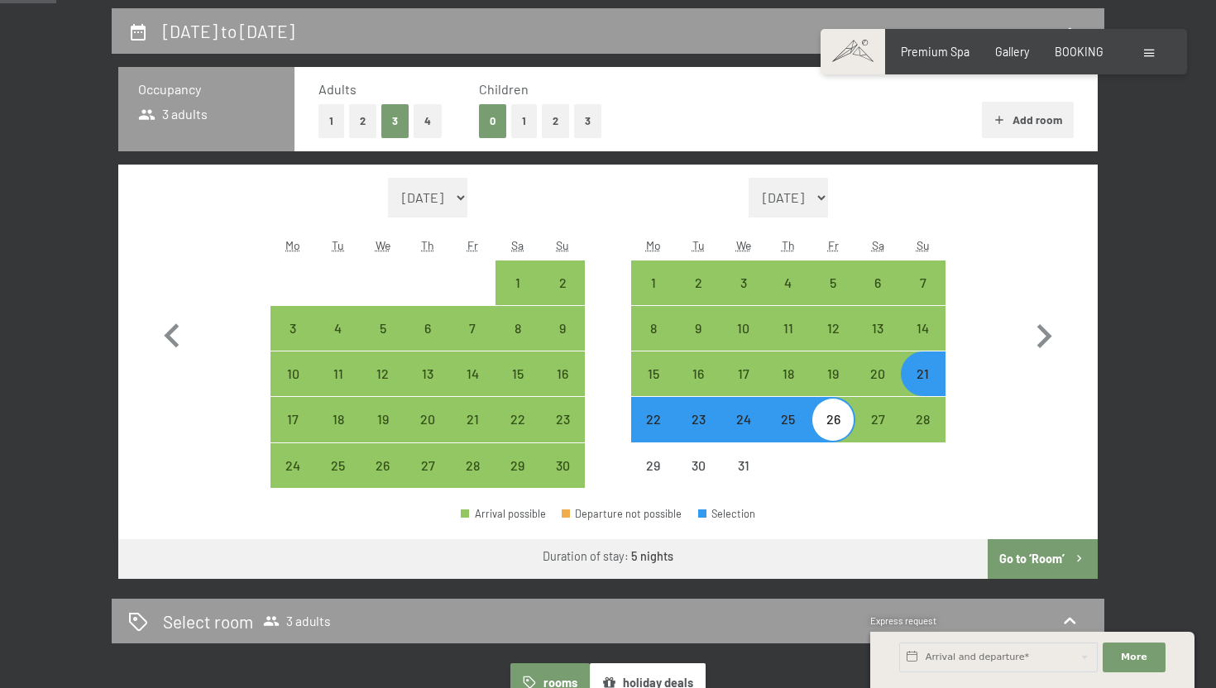
click at [1042, 563] on button "Go to ‘Room’" at bounding box center [1043, 560] width 110 height 40
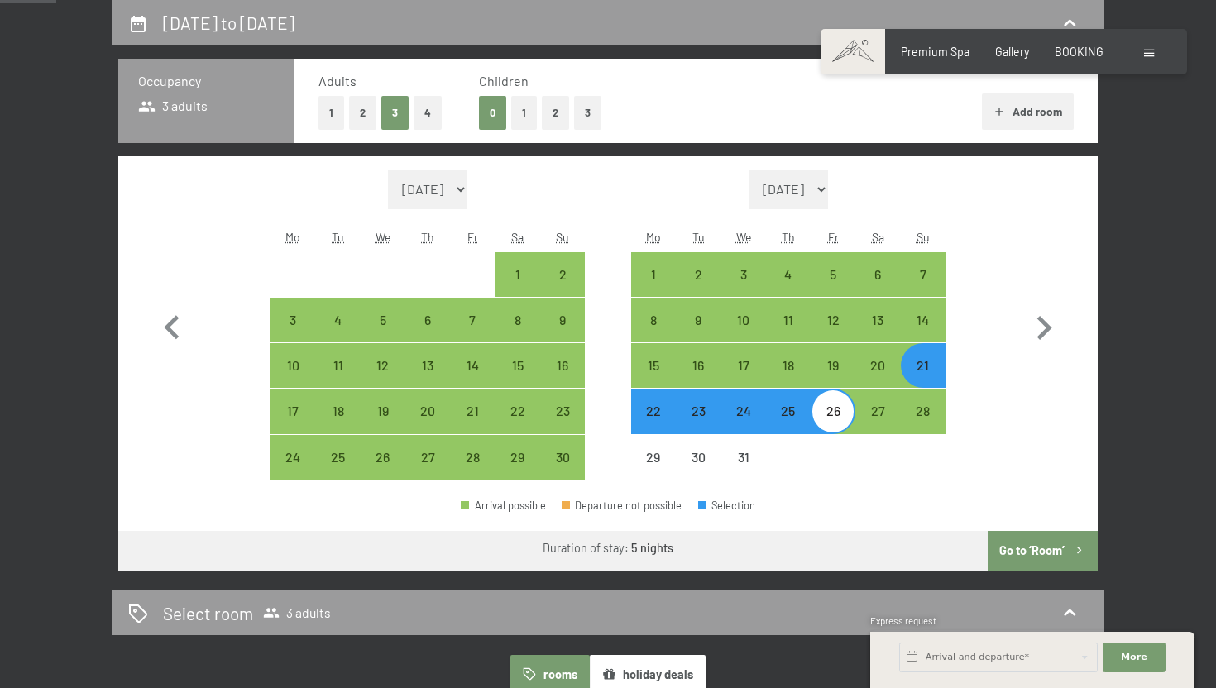
select select "[DATE]"
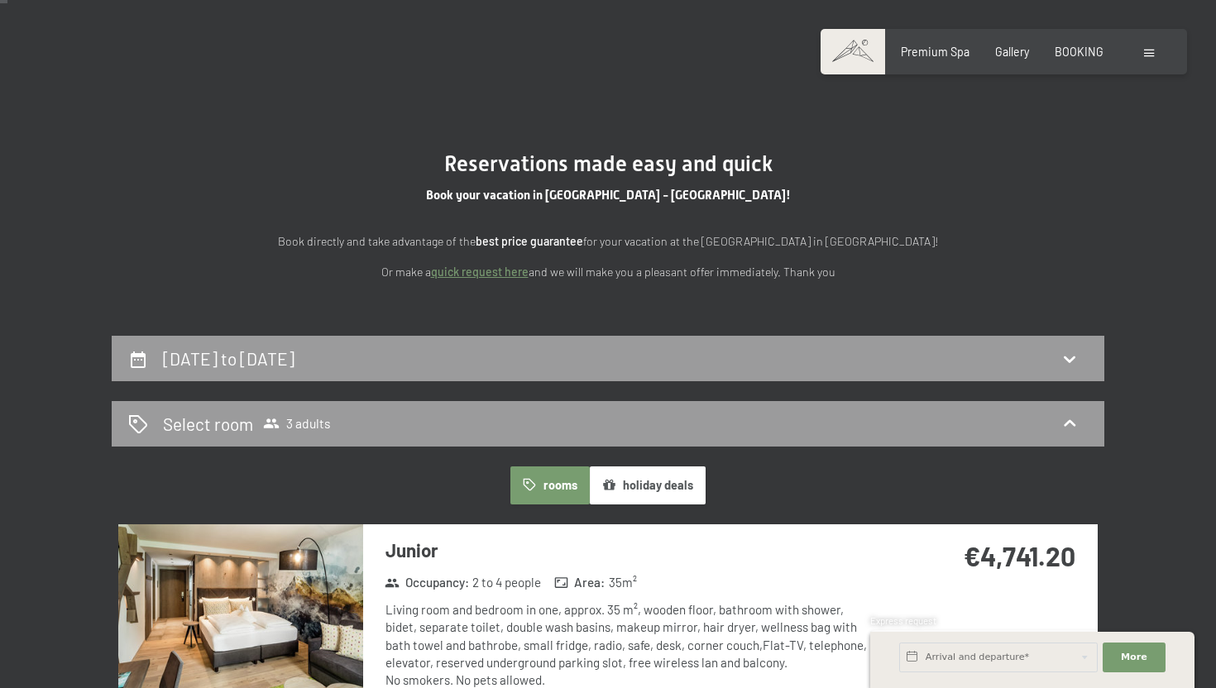
scroll to position [46, 0]
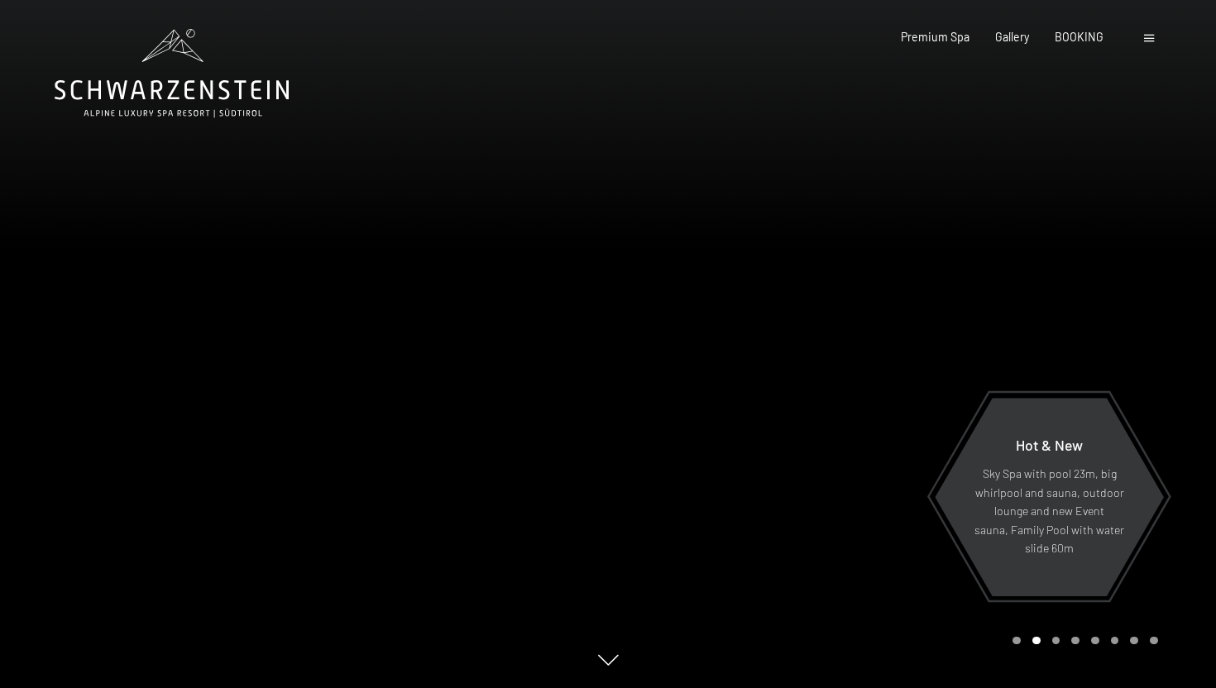
click at [1077, 46] on div "Booking Enquiries Premium Spa Gallery BOOKING DE IT EN Vouchers Gallery Enquiri…" at bounding box center [1004, 37] width 308 height 17
click at [1078, 43] on div "Premium Spa Gallery BOOKING" at bounding box center [990, 37] width 280 height 17
click at [1105, 44] on div "Premium Spa Gallery BOOKING" at bounding box center [990, 37] width 280 height 17
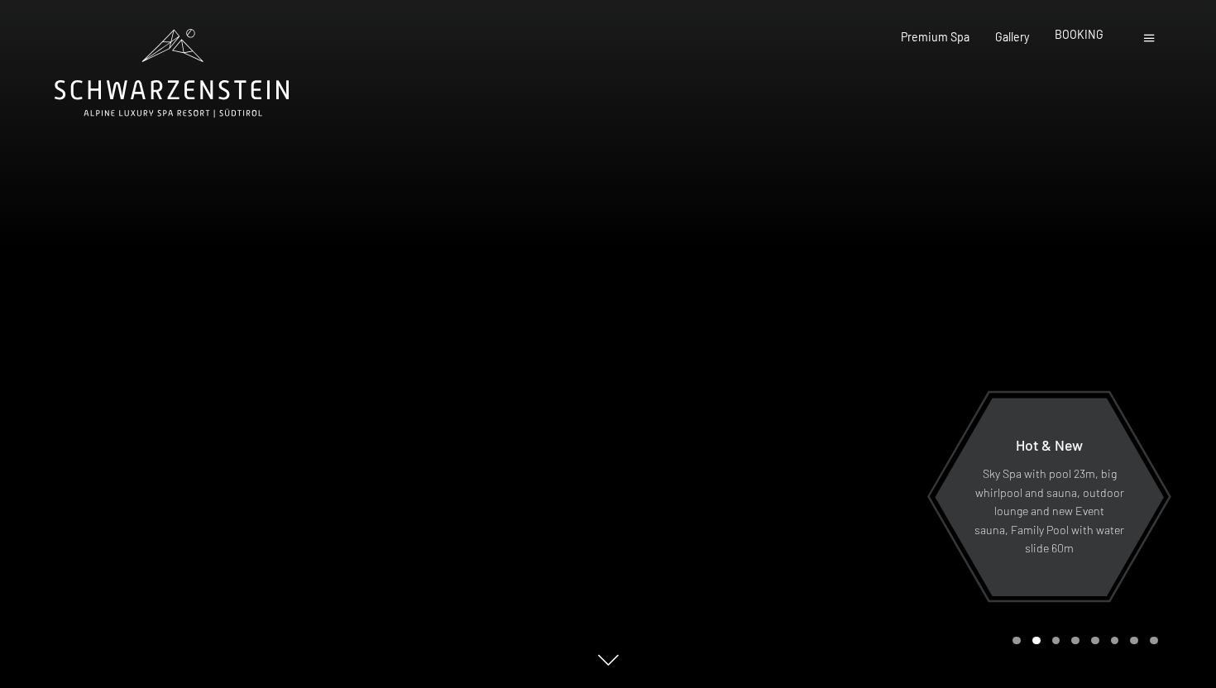
click at [1092, 40] on span "BOOKING" at bounding box center [1079, 34] width 49 height 14
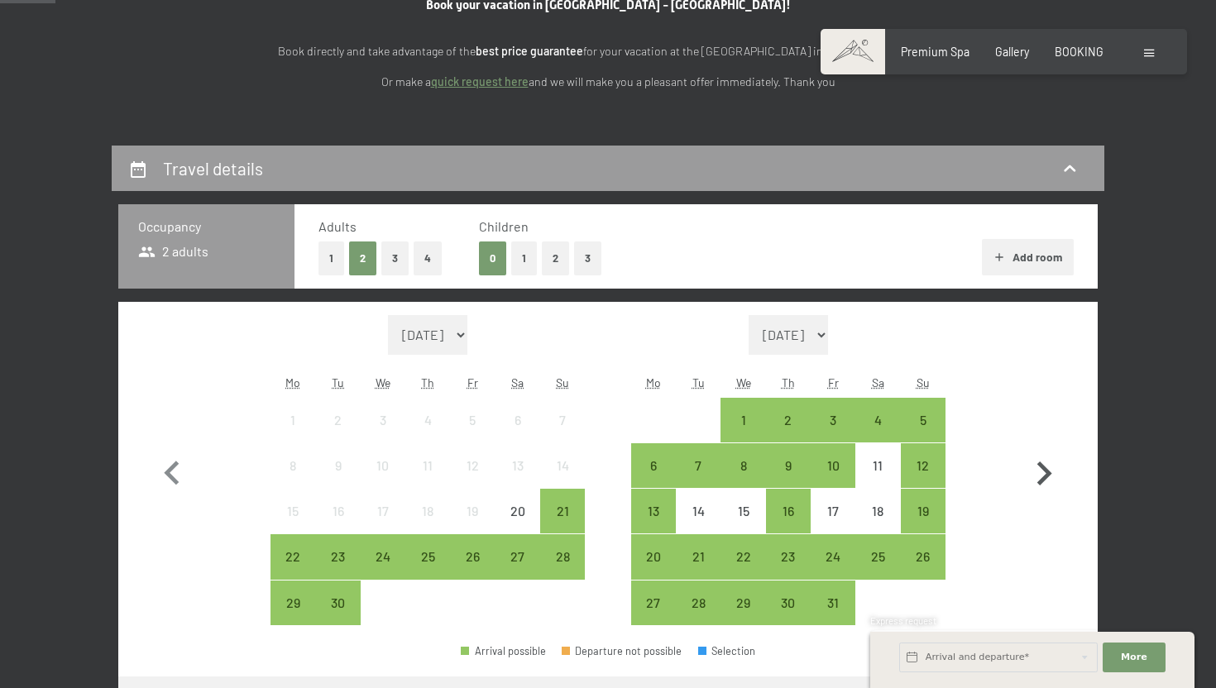
scroll to position [250, 0]
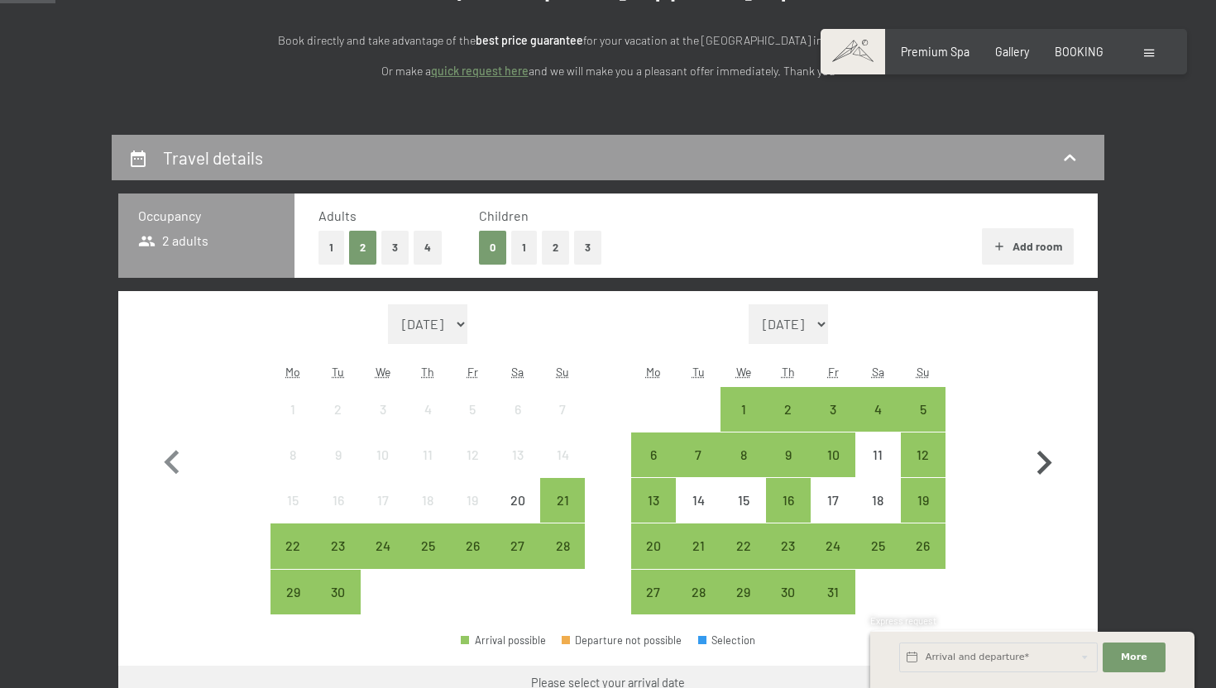
click at [1041, 468] on icon "button" at bounding box center [1044, 463] width 48 height 48
select select "[DATE]"
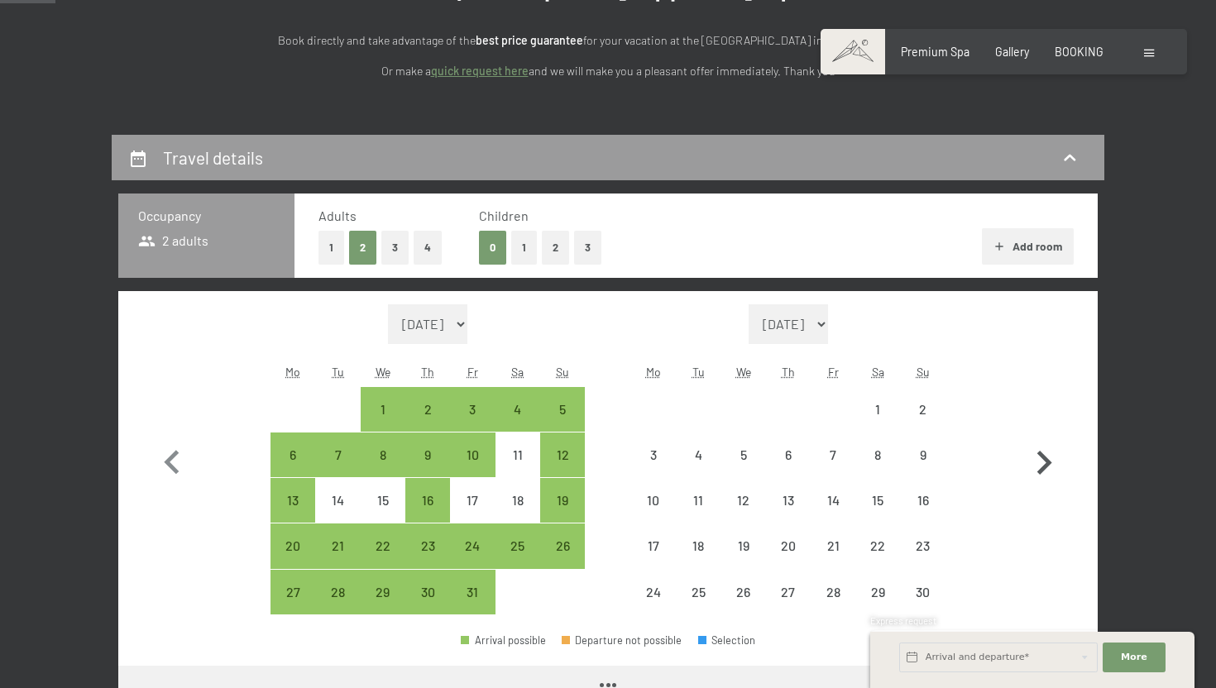
click at [1041, 468] on icon "button" at bounding box center [1044, 463] width 48 height 48
select select "[DATE]"
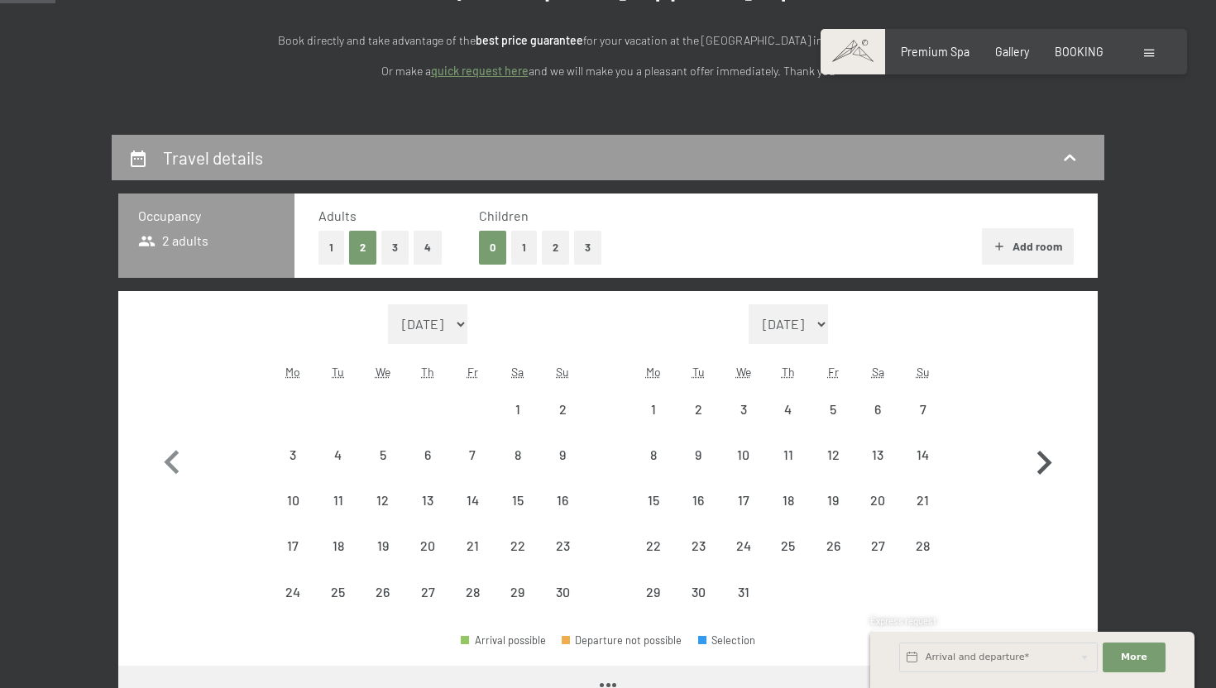
select select "[DATE]"
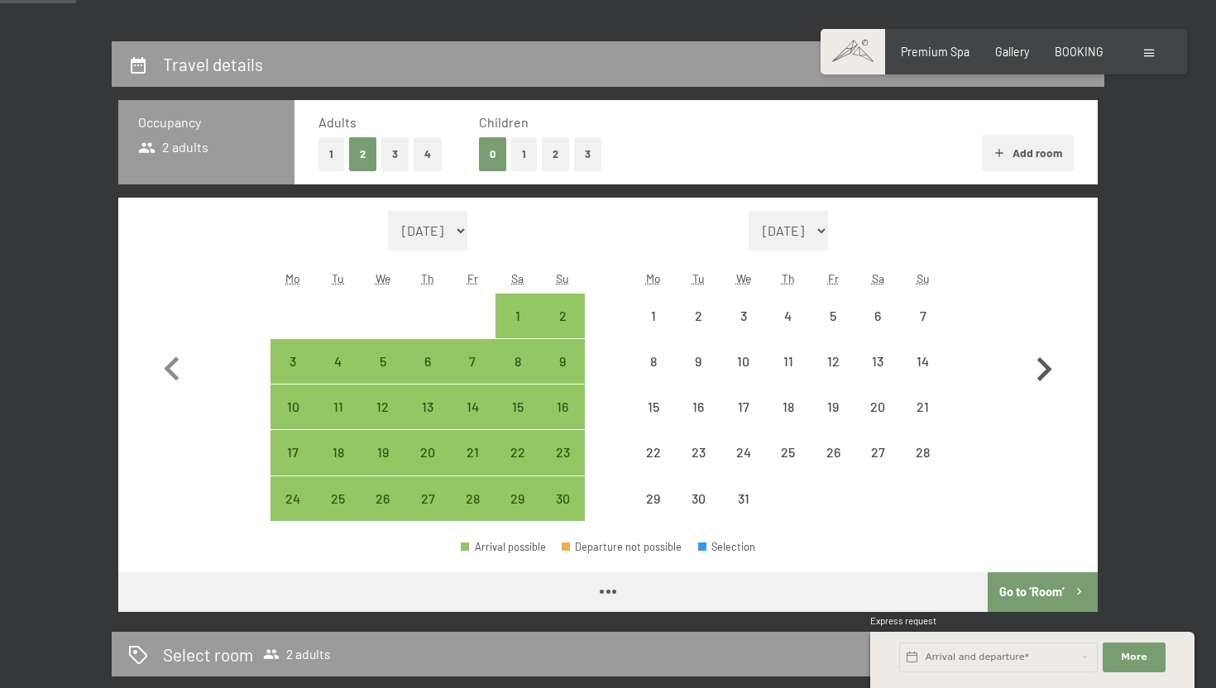
scroll to position [344, 0]
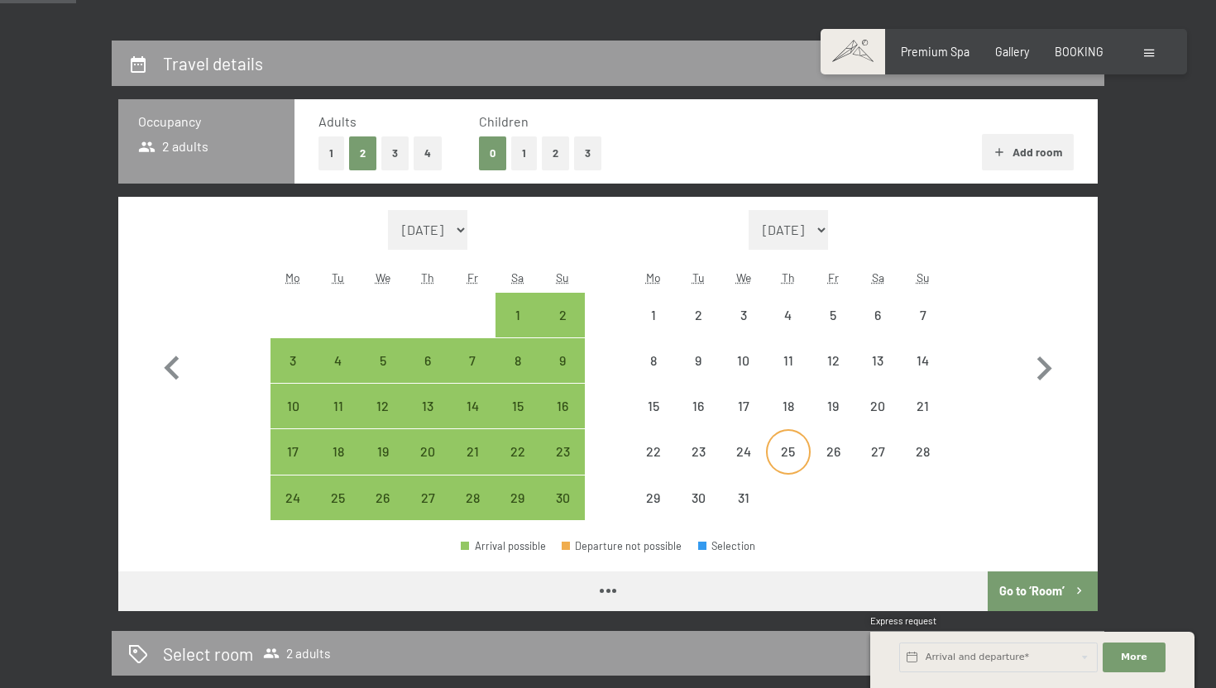
select select "[DATE]"
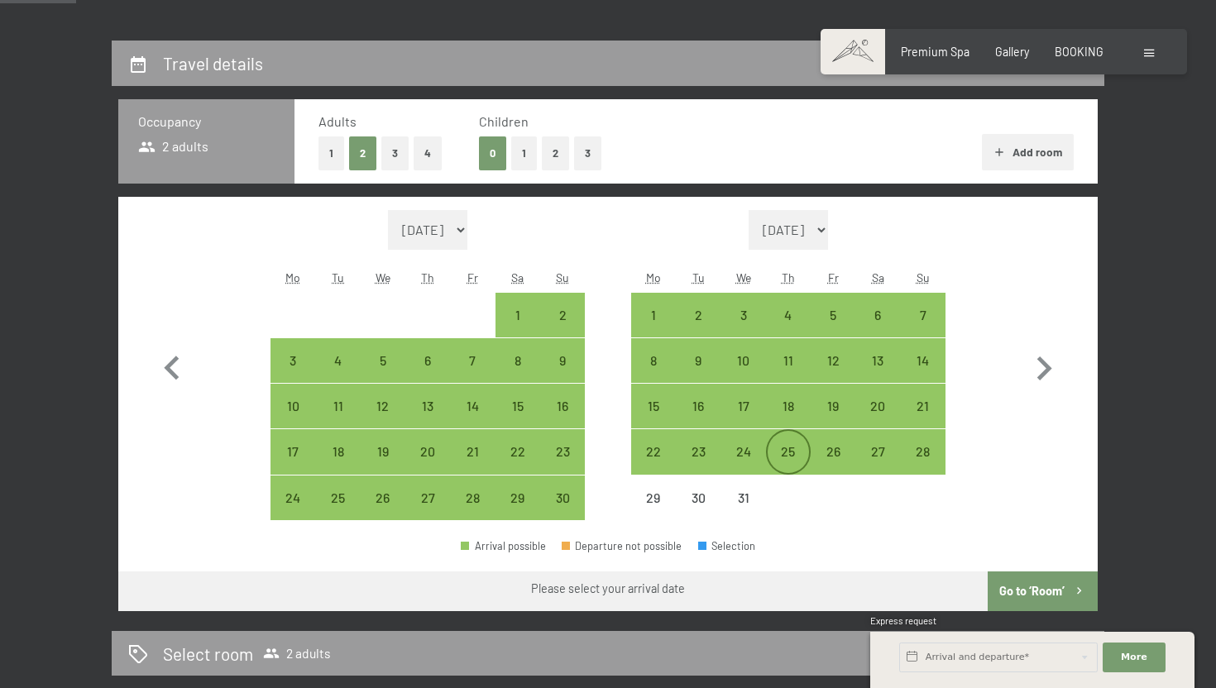
click at [794, 462] on div "25" at bounding box center [788, 465] width 41 height 41
select select "[DATE]"
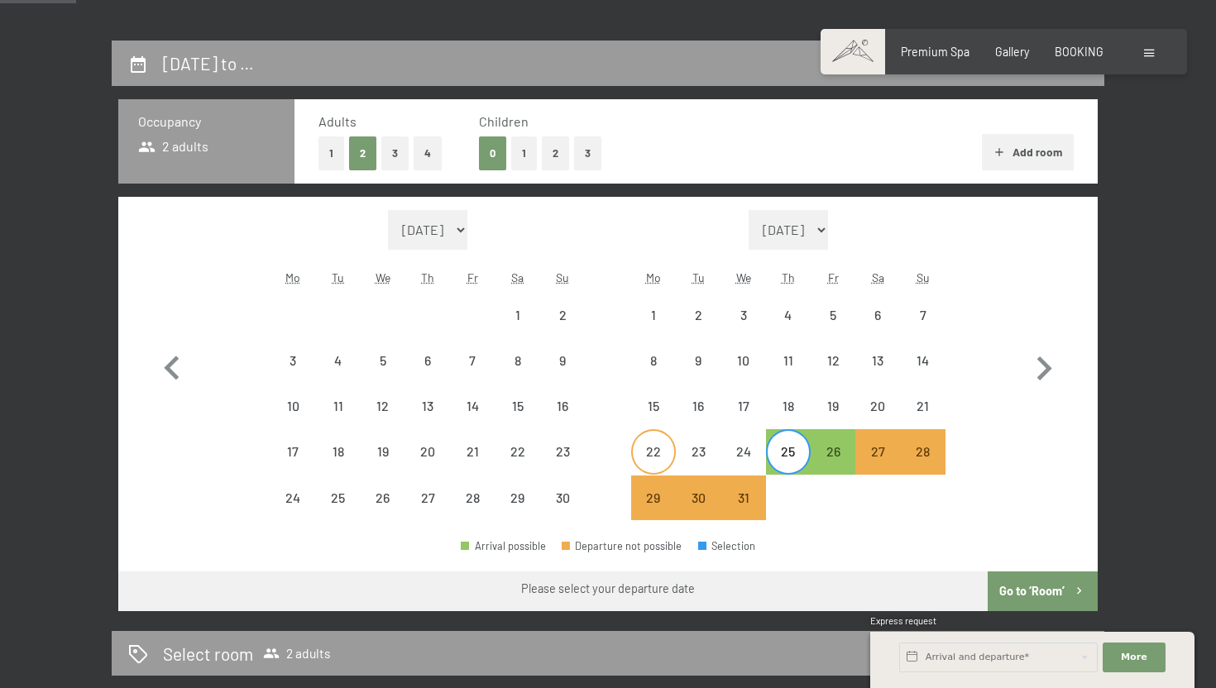
click at [662, 448] on div "22" at bounding box center [653, 465] width 41 height 41
select select "[DATE]"
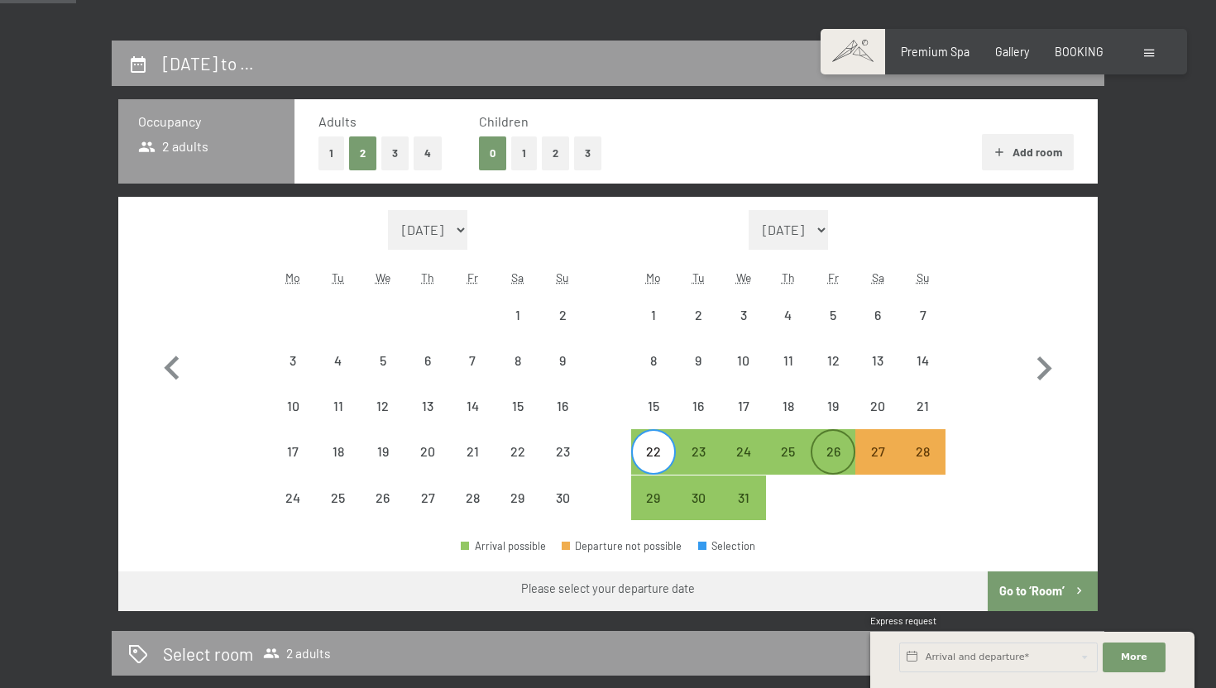
click at [845, 458] on div "26" at bounding box center [833, 465] width 41 height 41
select select "[DATE]"
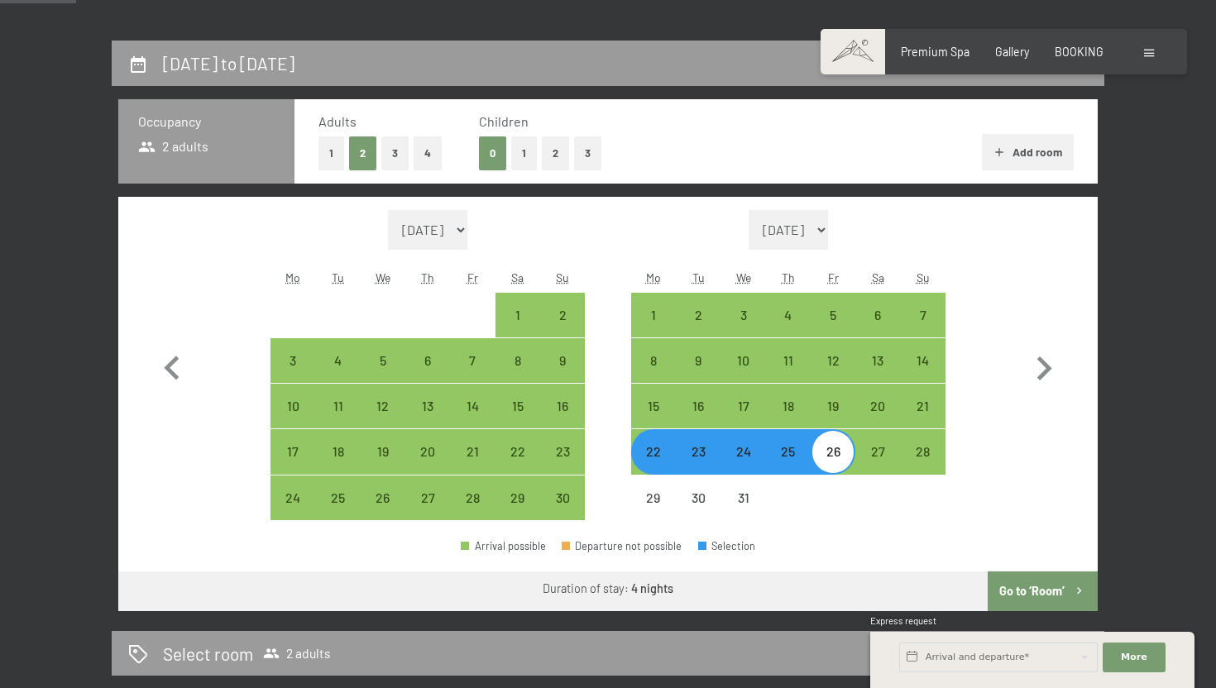
click at [655, 468] on div "22" at bounding box center [653, 465] width 41 height 41
select select "[DATE]"
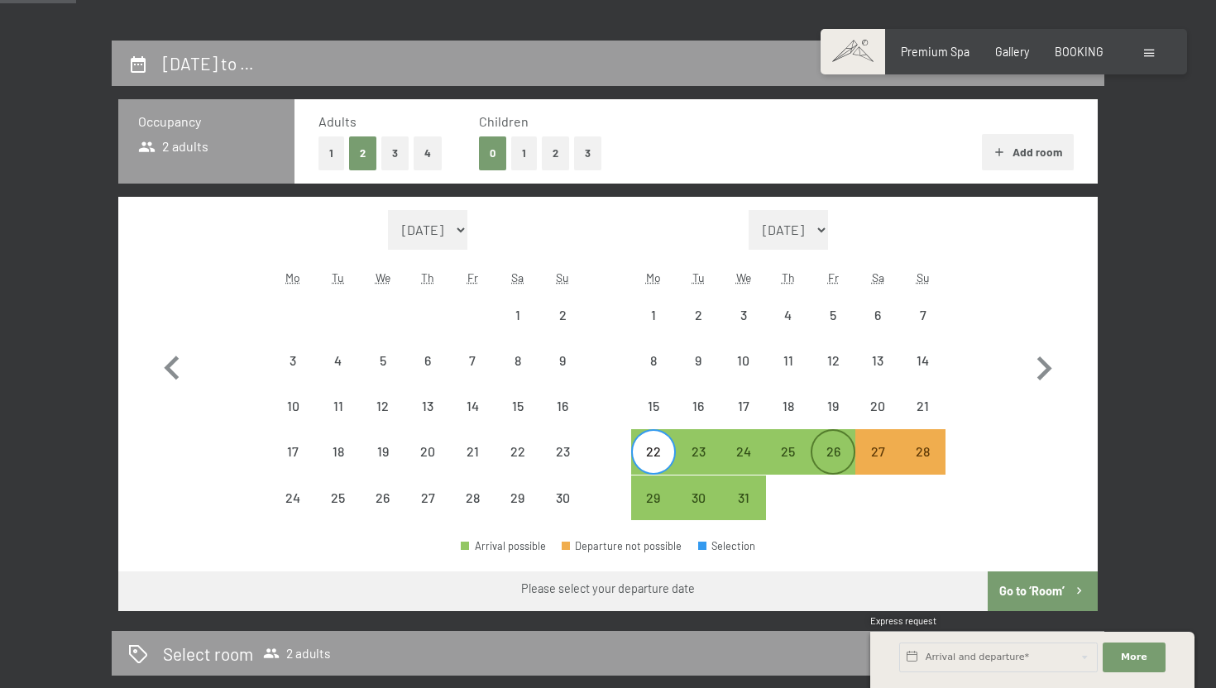
click at [842, 463] on div "26" at bounding box center [833, 465] width 41 height 41
select select "[DATE]"
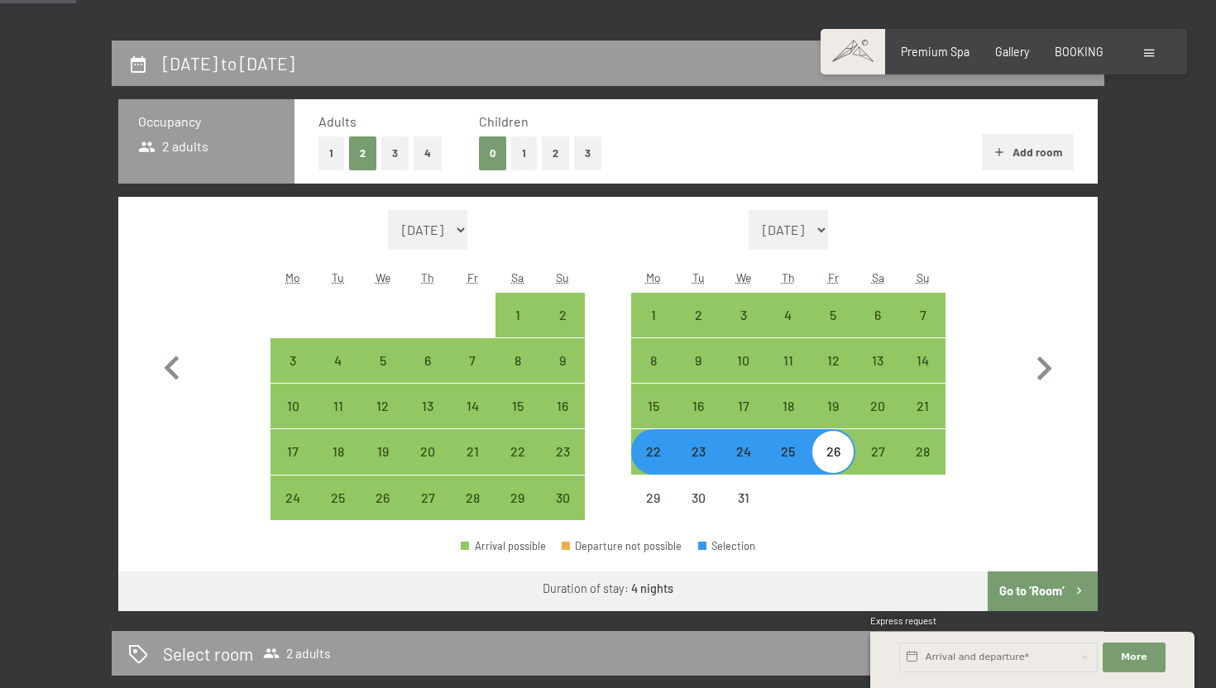
click at [811, 513] on div at bounding box center [833, 498] width 45 height 45
click at [646, 446] on div "22" at bounding box center [653, 465] width 41 height 41
select select "[DATE]"
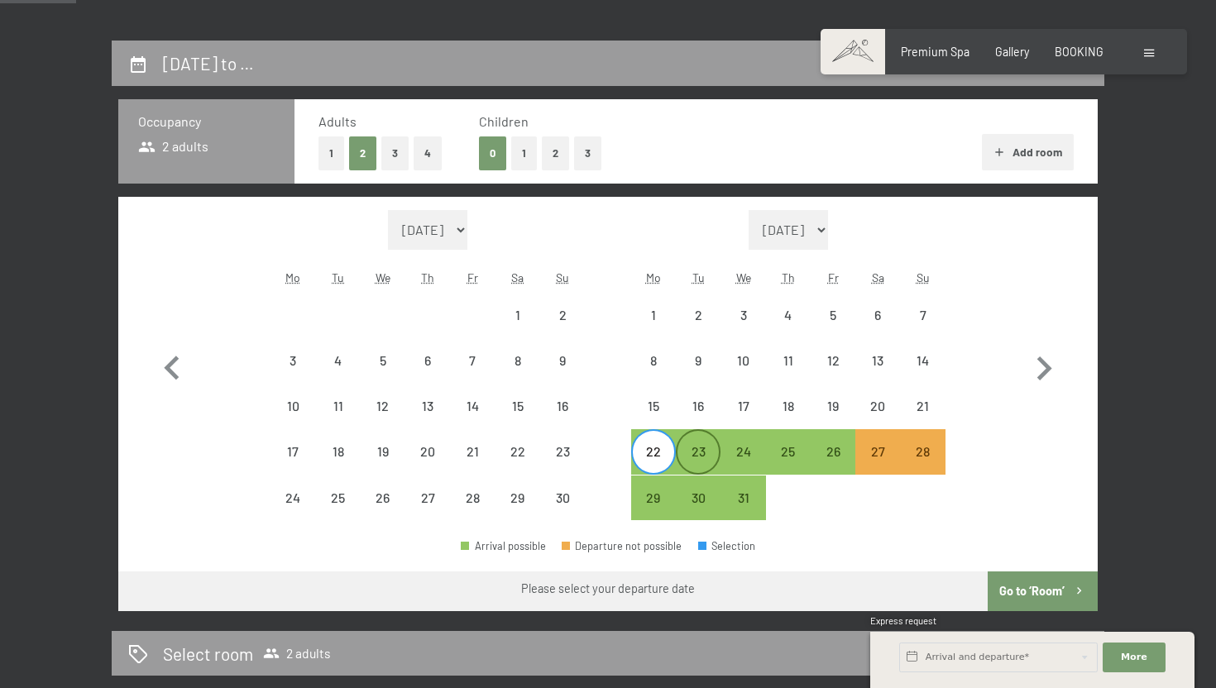
click at [689, 453] on div "23" at bounding box center [698, 465] width 41 height 41
select select "[DATE]"
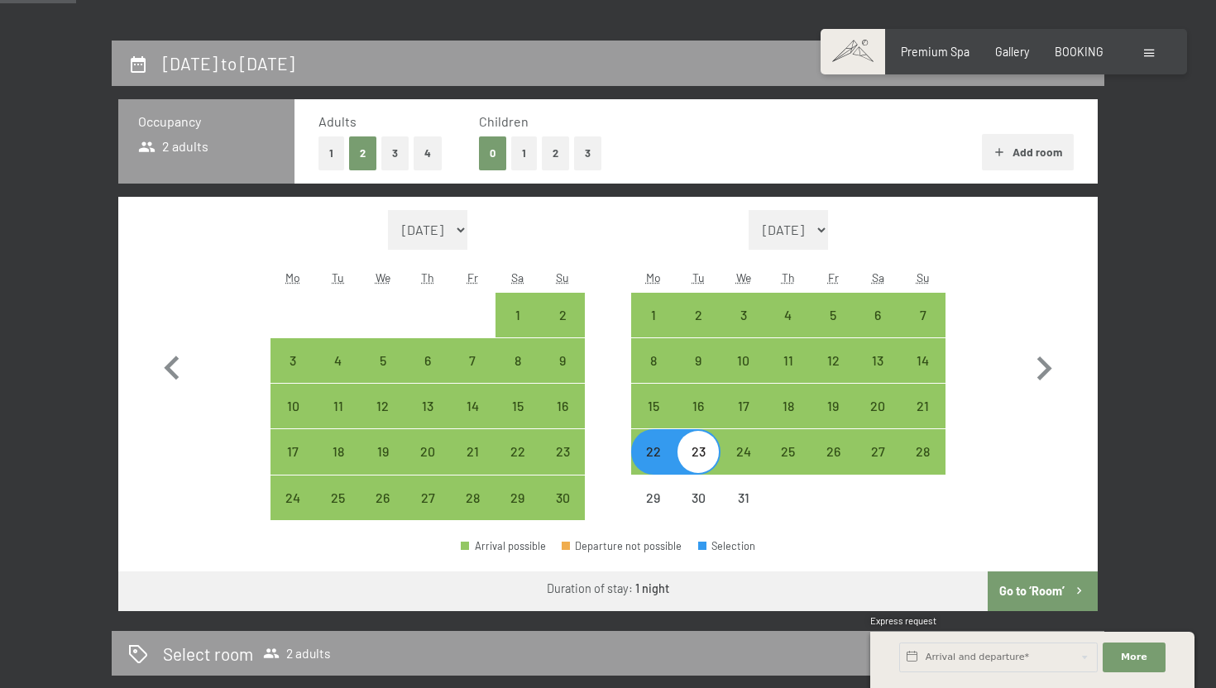
click at [689, 453] on div "23" at bounding box center [698, 465] width 41 height 41
select select "[DATE]"
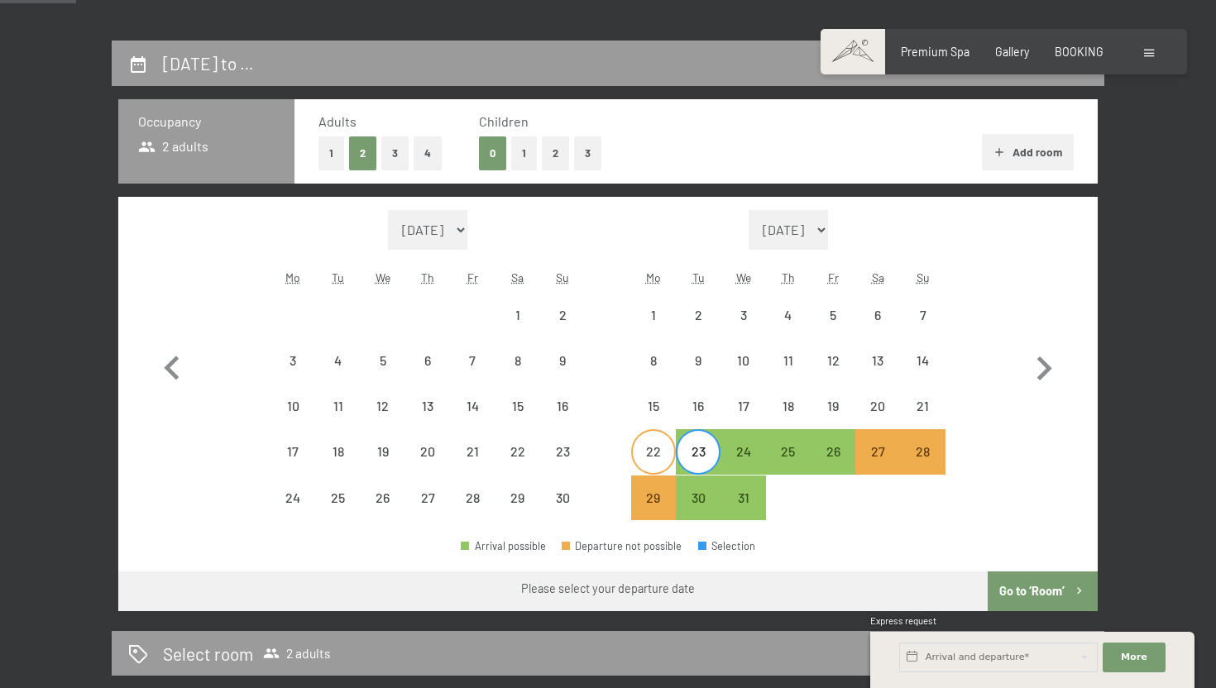
click at [644, 460] on div "22" at bounding box center [653, 465] width 41 height 41
select select "[DATE]"
click at [644, 460] on div "22" at bounding box center [653, 465] width 41 height 41
select select "[DATE]"
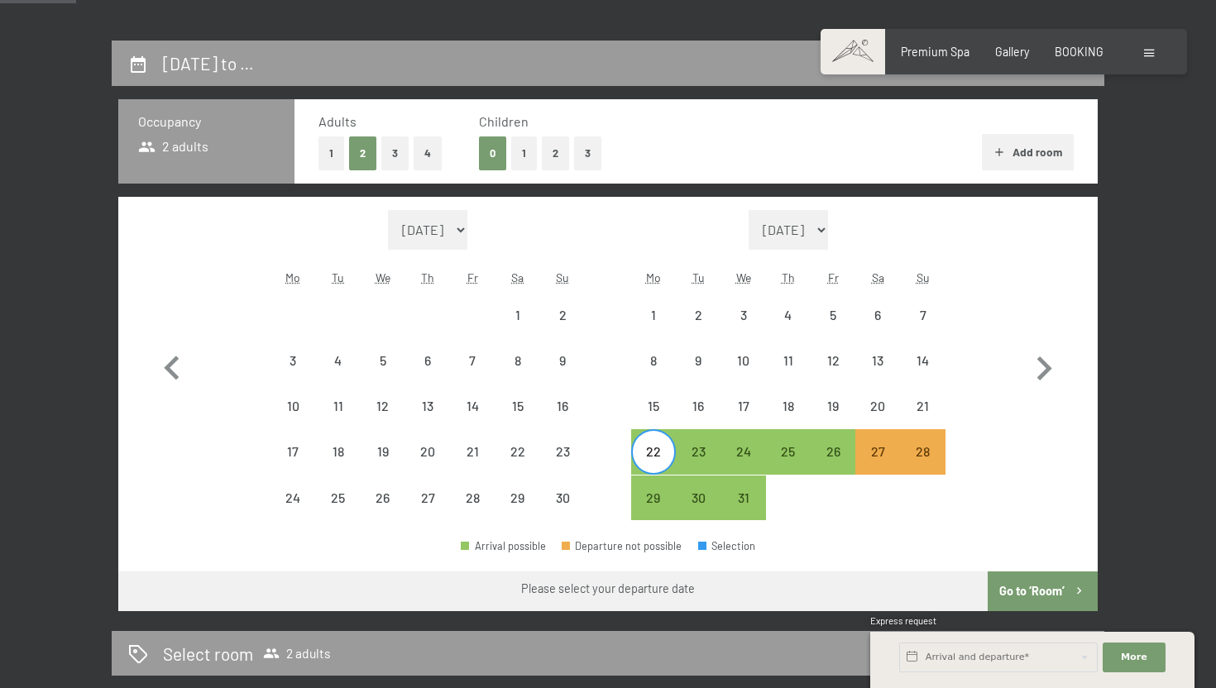
select select "[DATE]"
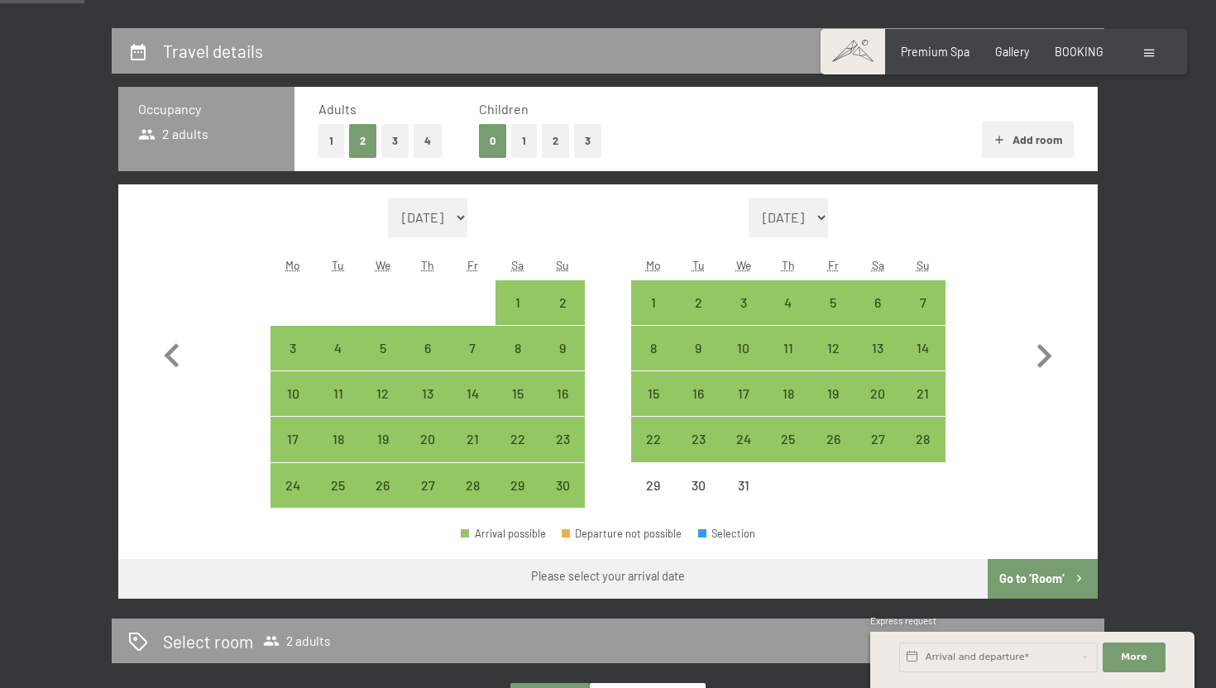
scroll to position [358, 0]
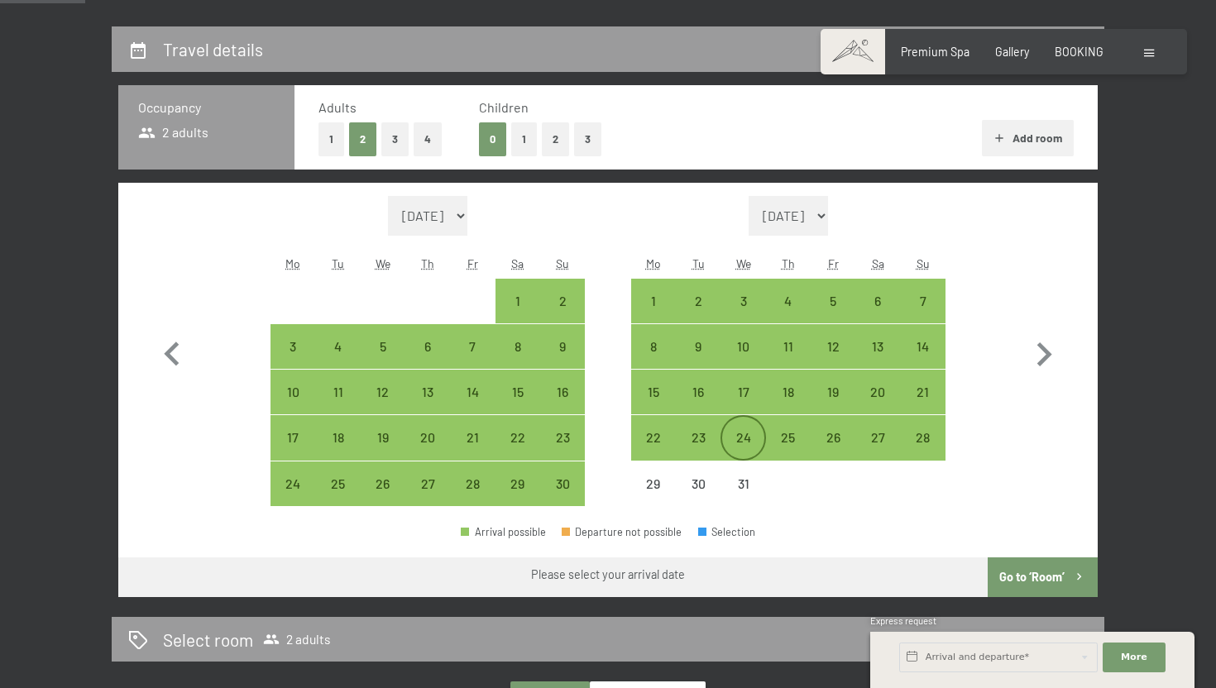
click at [744, 441] on div "24" at bounding box center [742, 451] width 41 height 41
select select "[DATE]"
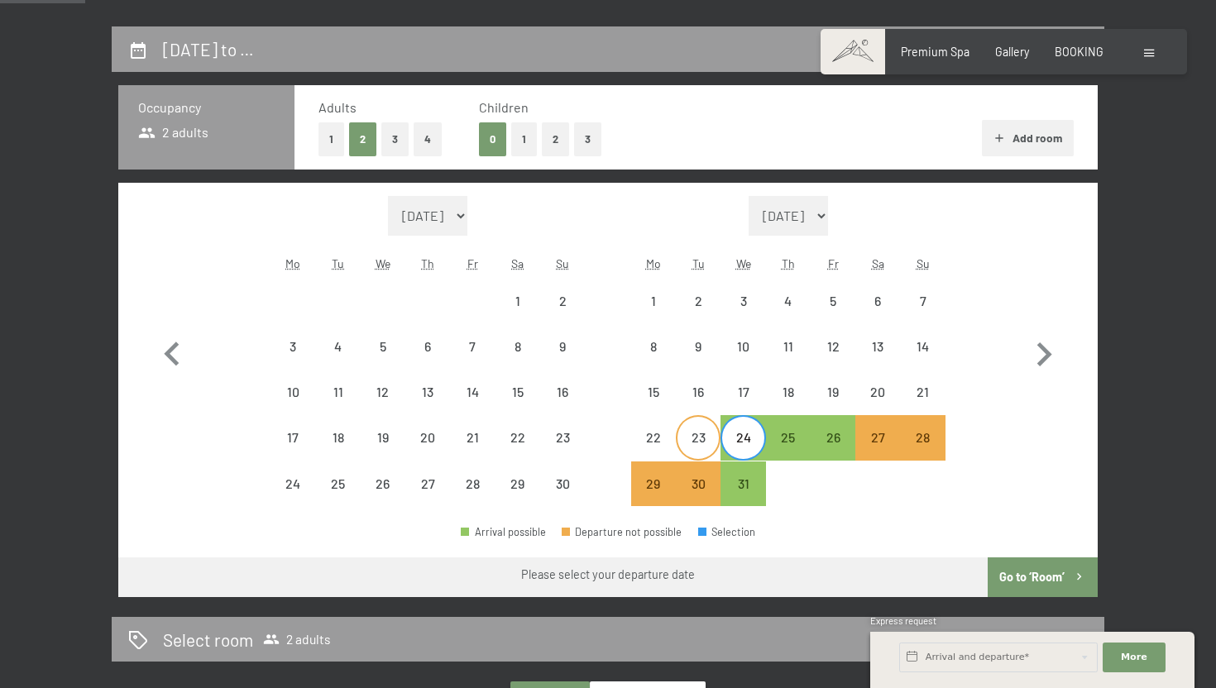
click at [706, 441] on div "23" at bounding box center [698, 451] width 41 height 41
select select "[DATE]"
click at [655, 440] on div "22" at bounding box center [653, 451] width 41 height 41
select select "[DATE]"
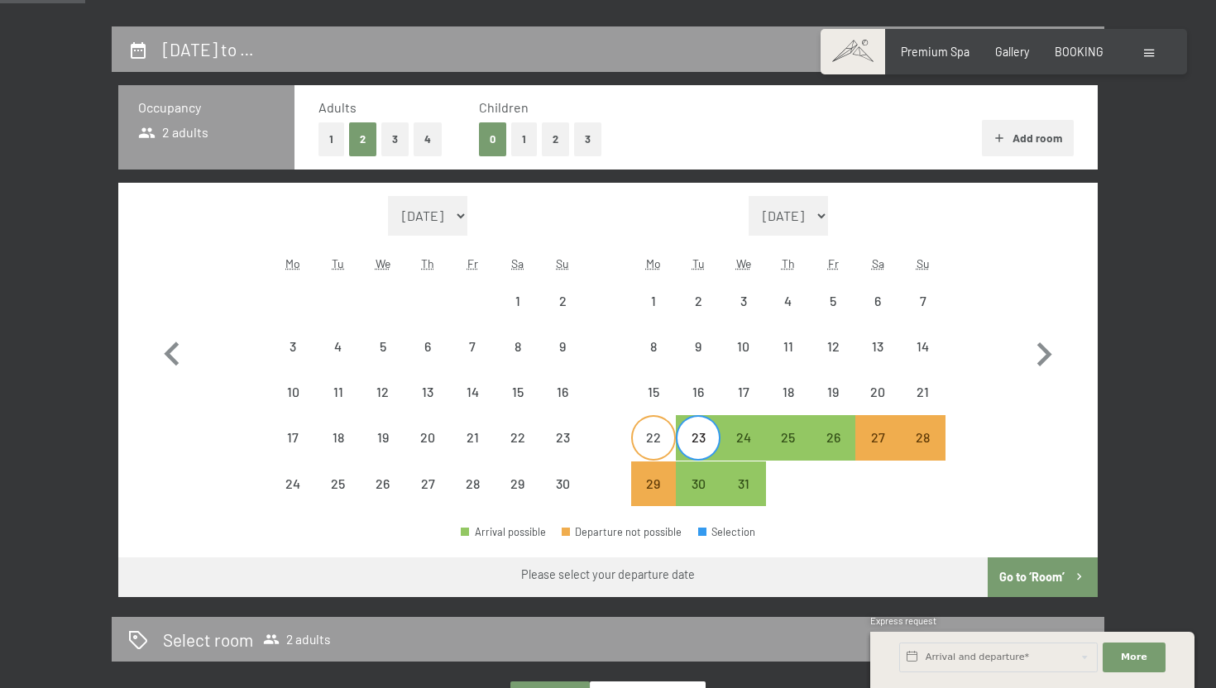
select select "[DATE]"
click at [845, 447] on div "26" at bounding box center [833, 451] width 41 height 41
select select "[DATE]"
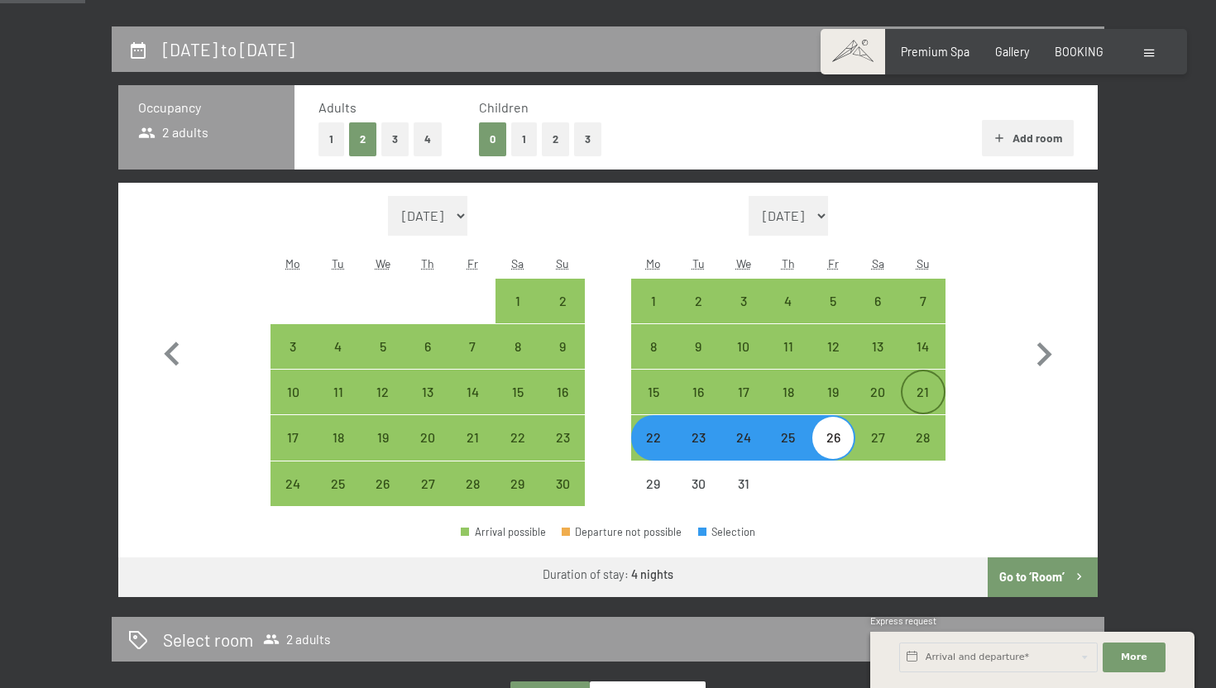
click at [929, 401] on div "21" at bounding box center [923, 406] width 41 height 41
select select "[DATE]"
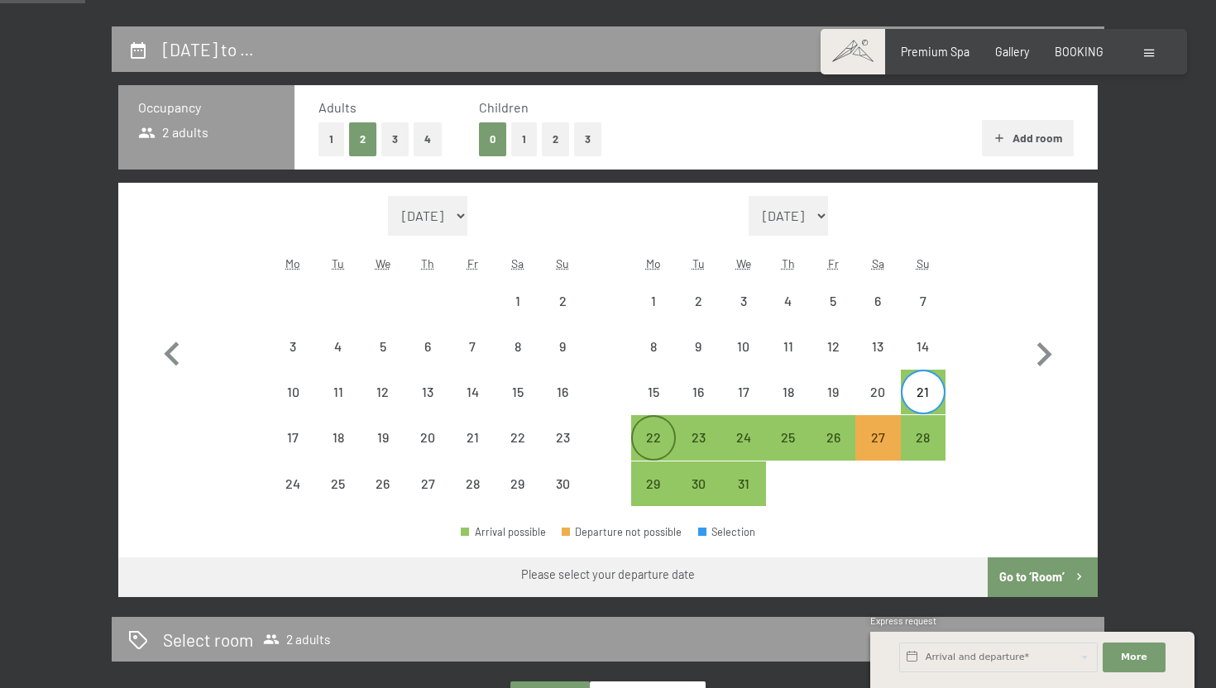
click at [659, 445] on div "22" at bounding box center [653, 451] width 41 height 41
select select "[DATE]"
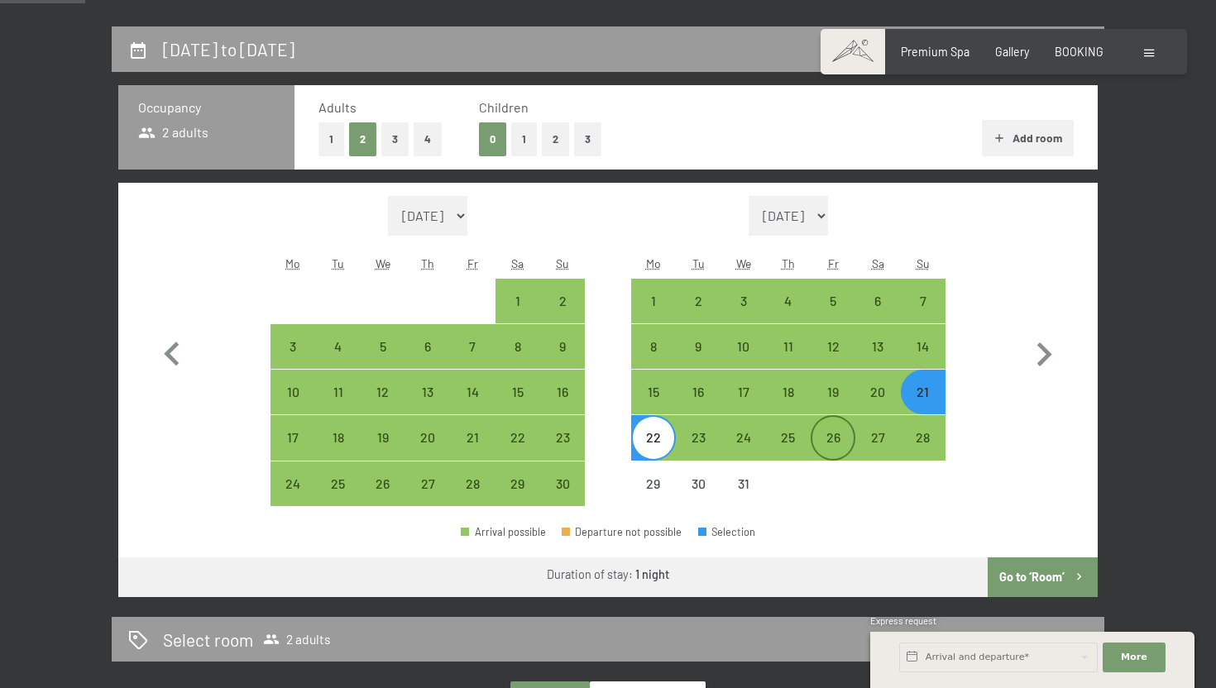
click at [842, 448] on div "26" at bounding box center [833, 451] width 41 height 41
select select "[DATE]"
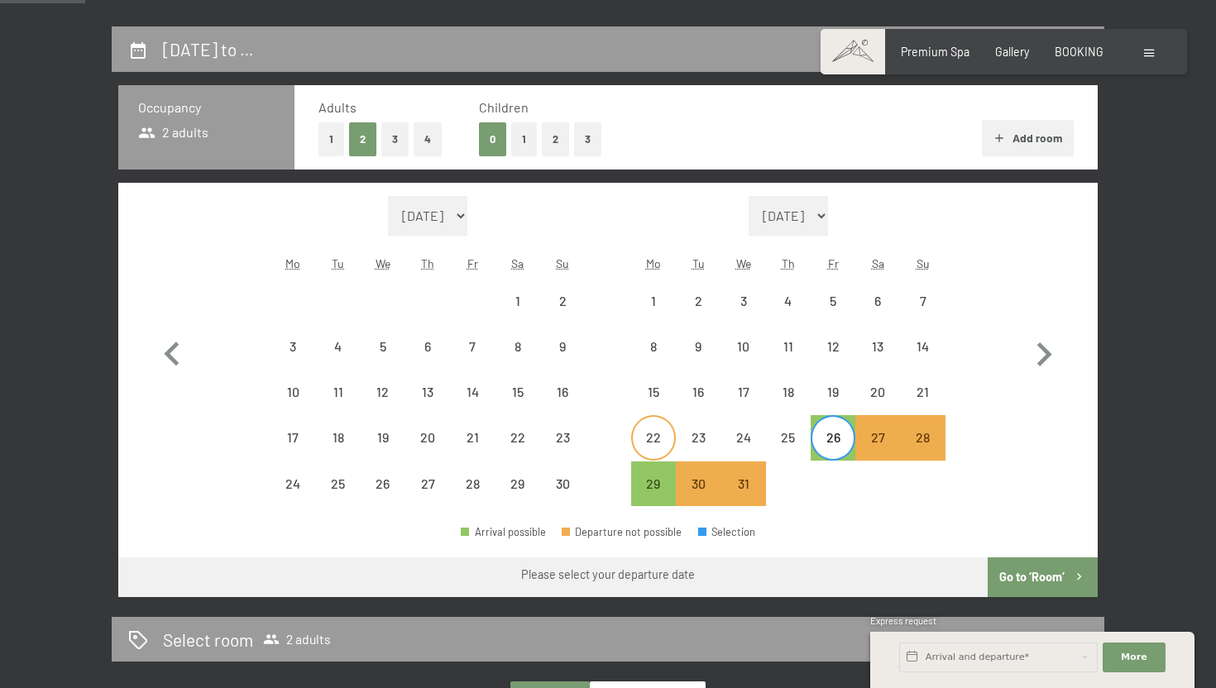
click at [662, 445] on div "22" at bounding box center [653, 451] width 41 height 41
select select "[DATE]"
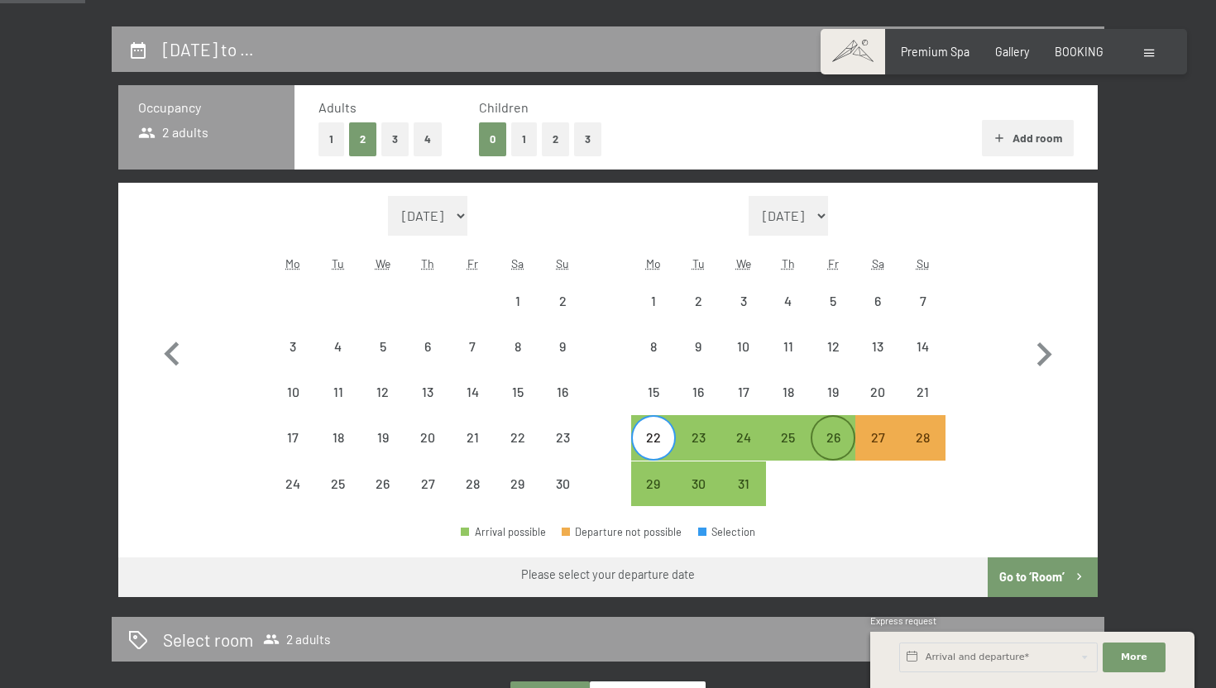
click at [835, 444] on div "26" at bounding box center [833, 451] width 41 height 41
select select "[DATE]"
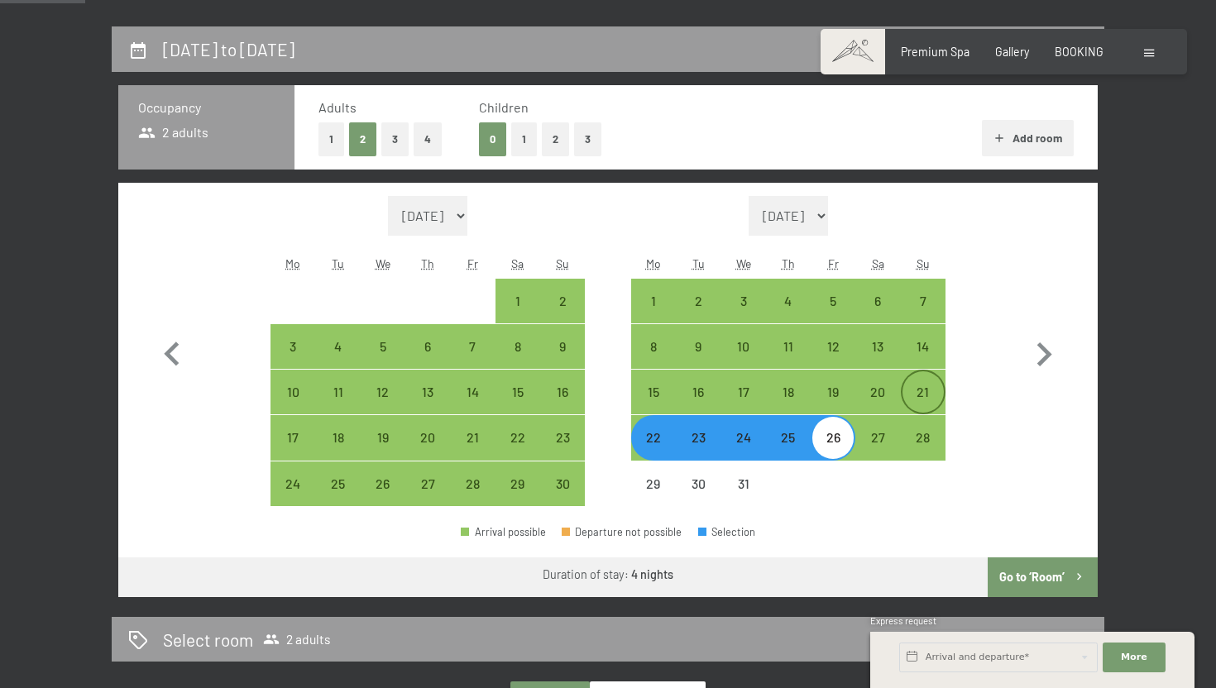
click at [932, 394] on div "21" at bounding box center [923, 406] width 41 height 41
select select "[DATE]"
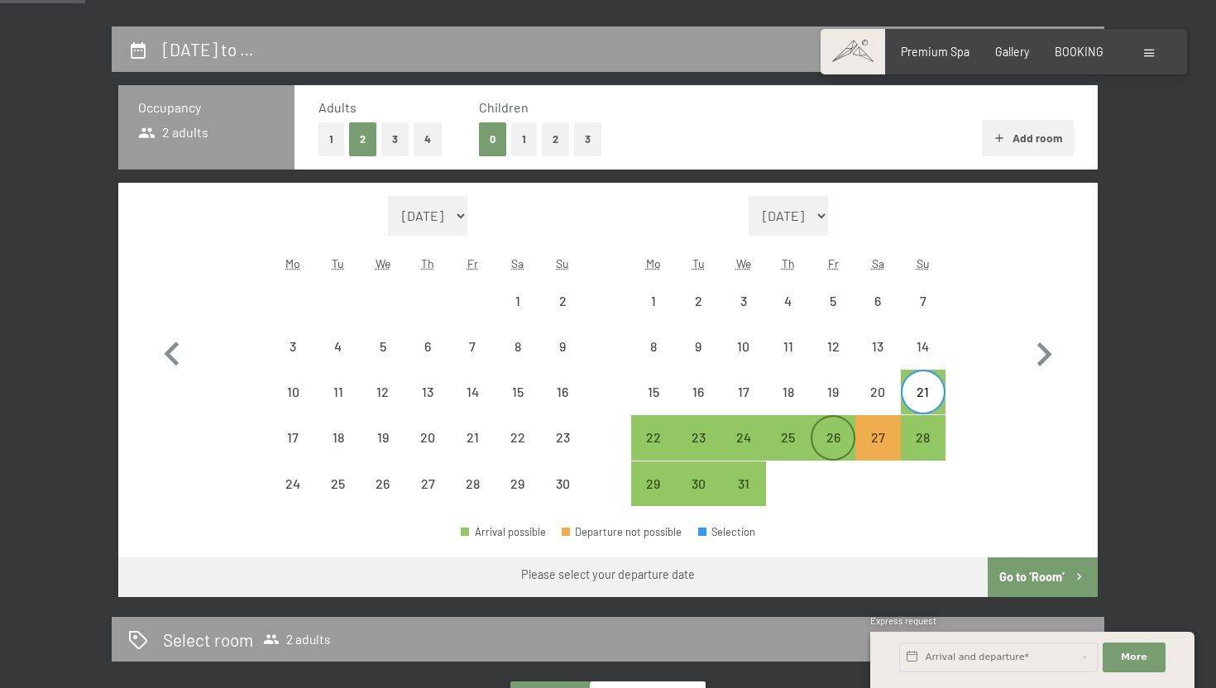
click at [837, 434] on div "26" at bounding box center [833, 451] width 41 height 41
select select "[DATE]"
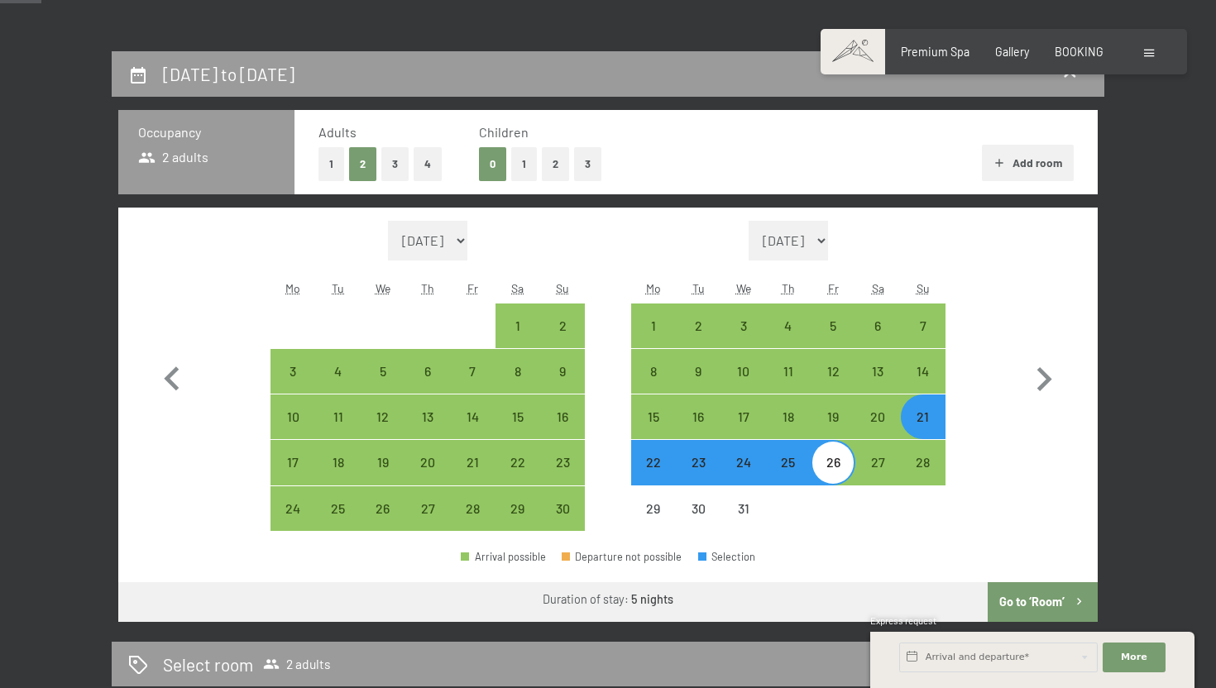
scroll to position [244, 0]
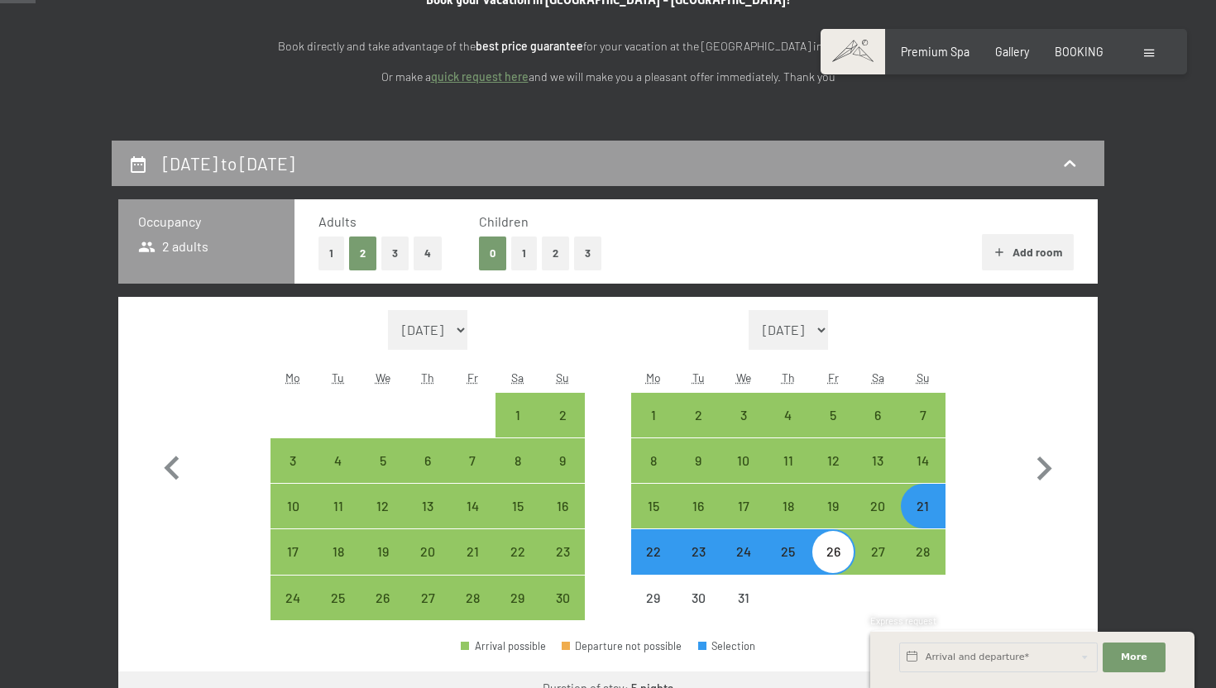
click at [393, 263] on button "3" at bounding box center [394, 254] width 27 height 34
select select "[DATE]"
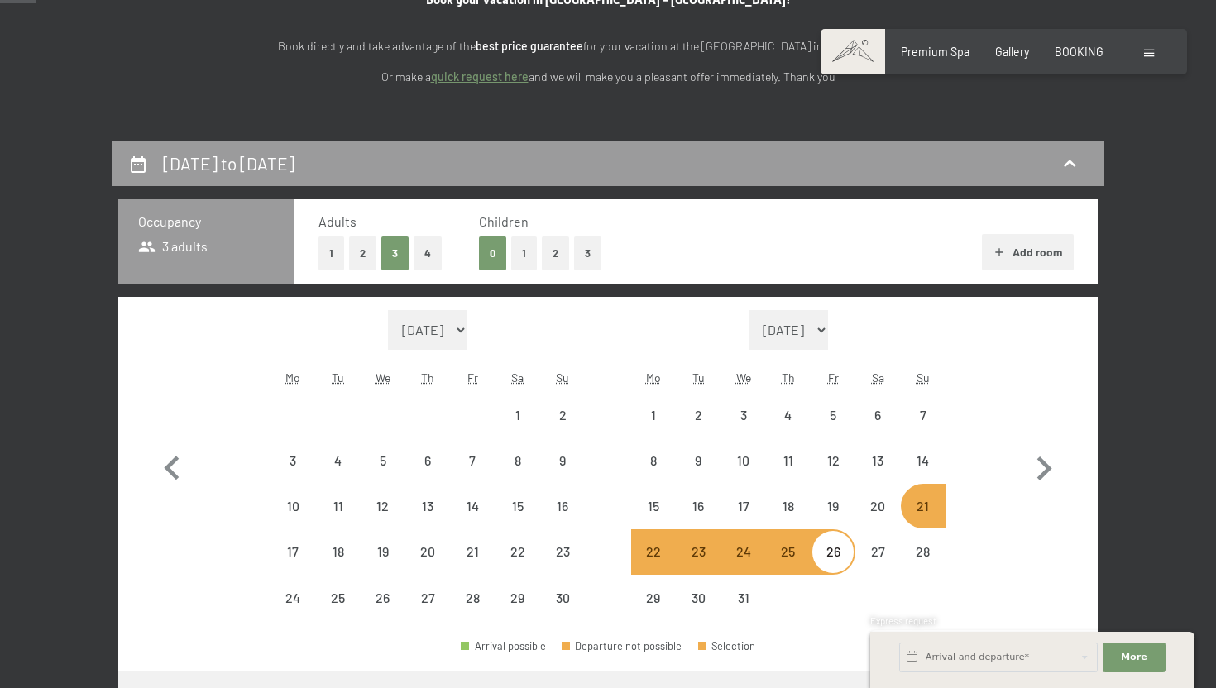
click at [914, 502] on div "21" at bounding box center [923, 520] width 41 height 41
select select "[DATE]"
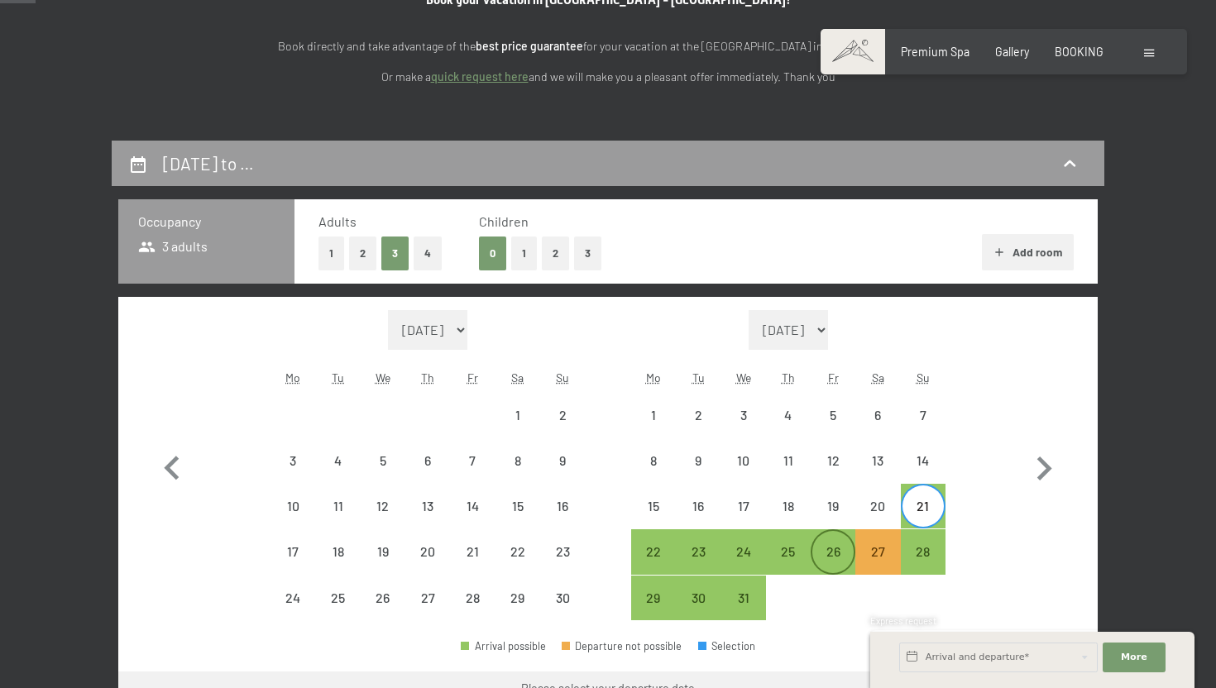
click at [837, 554] on div "26" at bounding box center [833, 565] width 41 height 41
select select "[DATE]"
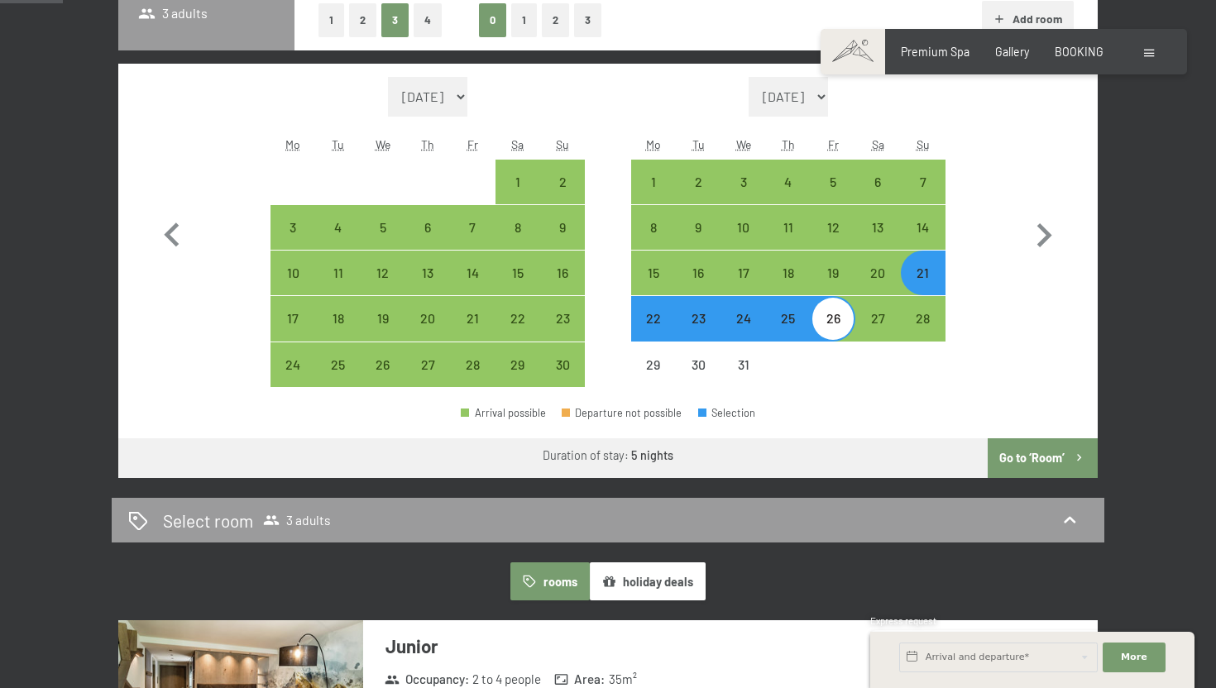
scroll to position [474, 0]
